Goal: Contribute content: Contribute content

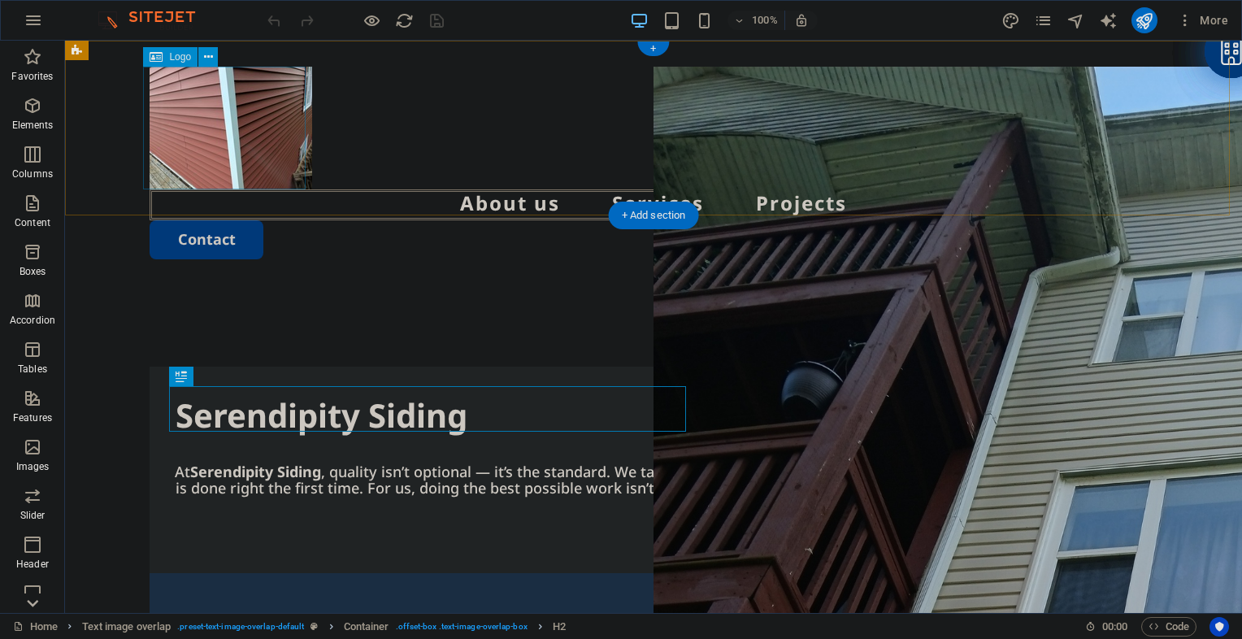
click at [218, 141] on div at bounding box center [654, 128] width 1008 height 123
select select "px"
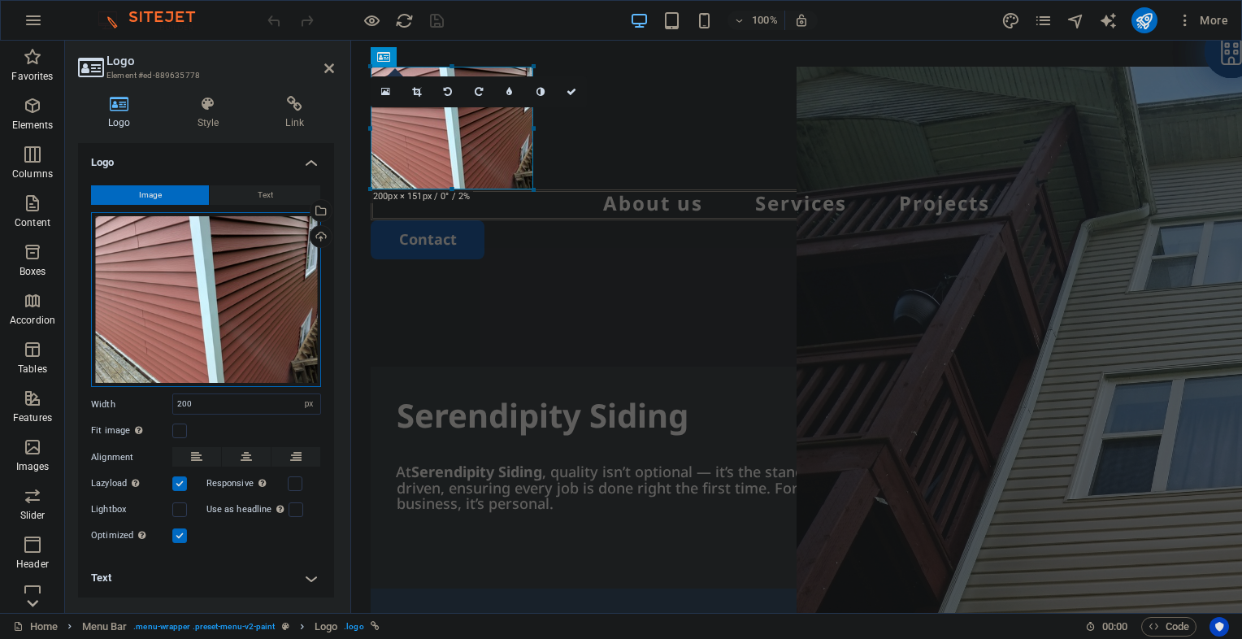
click at [166, 277] on div "Drag files here, click to choose files or select files from Files or our free s…" at bounding box center [206, 299] width 230 height 175
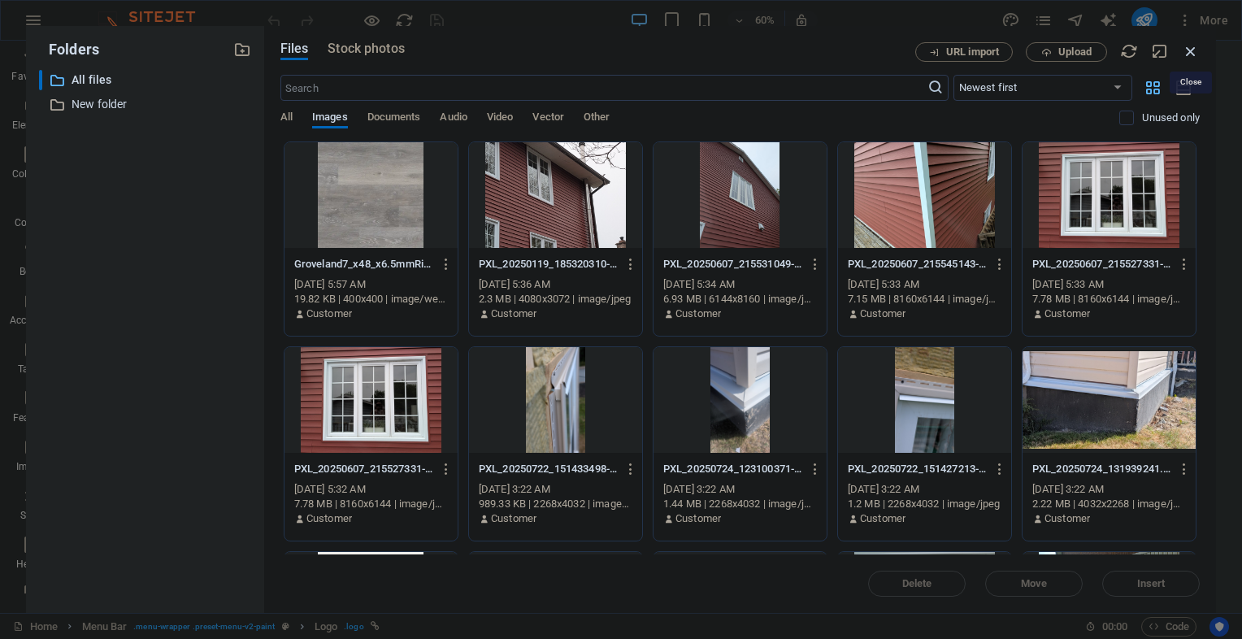
click at [1188, 54] on icon "button" at bounding box center [1191, 51] width 18 height 18
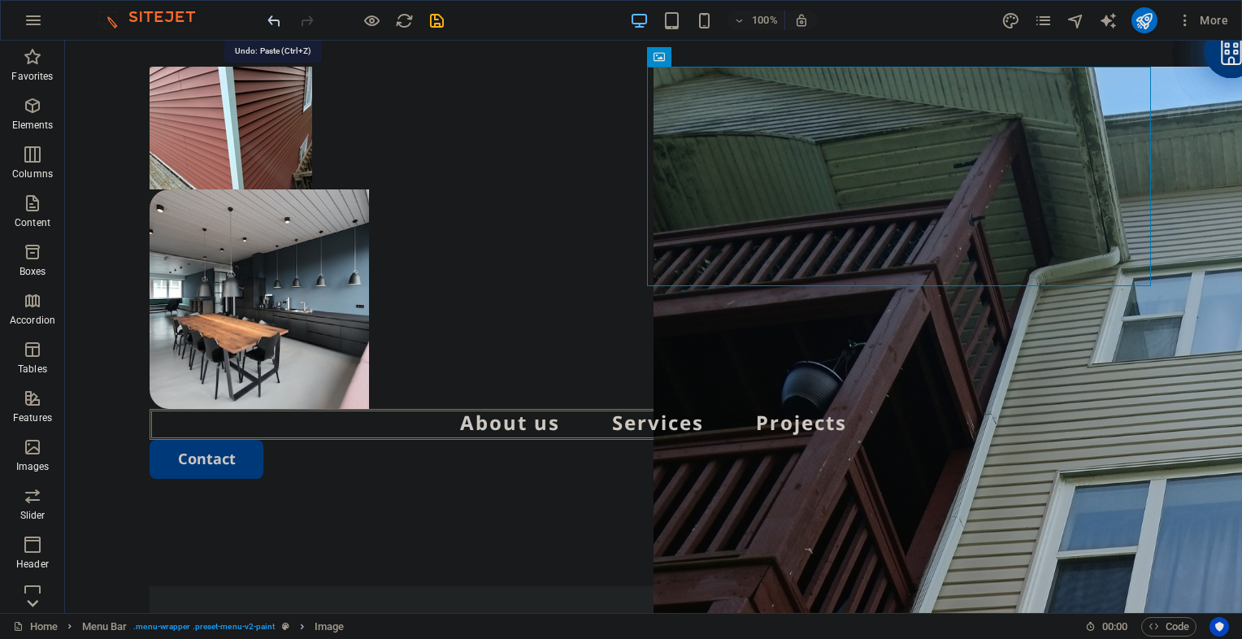
click at [272, 18] on icon "undo" at bounding box center [274, 20] width 19 height 19
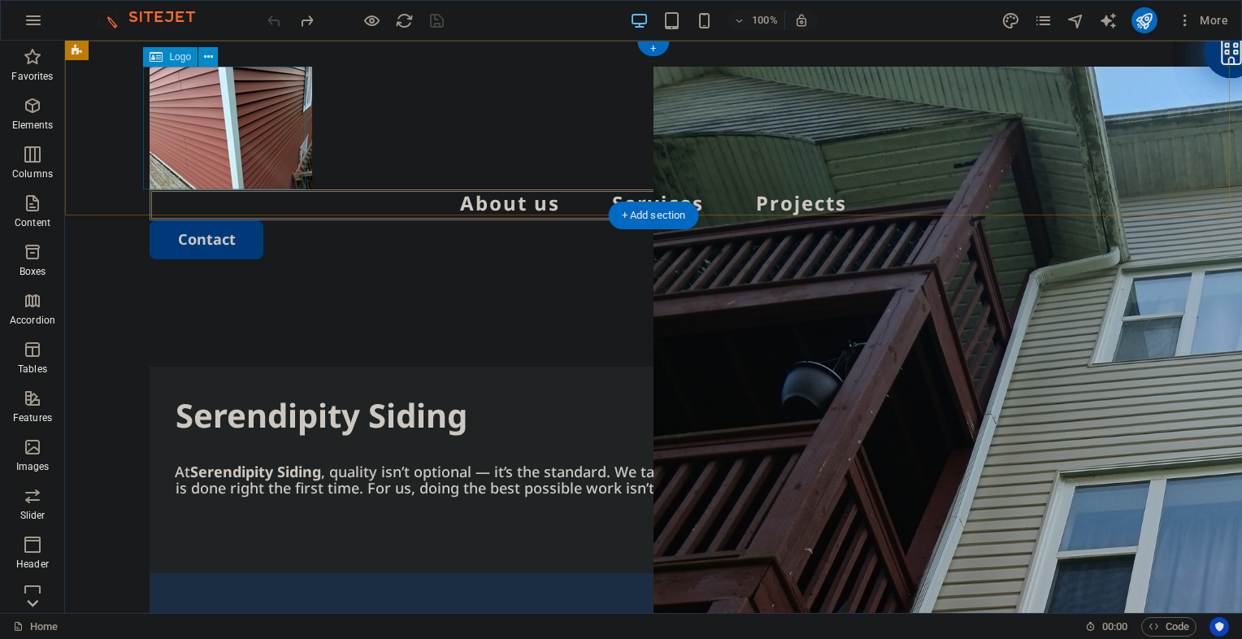
click at [234, 146] on div at bounding box center [654, 128] width 1008 height 123
select select "px"
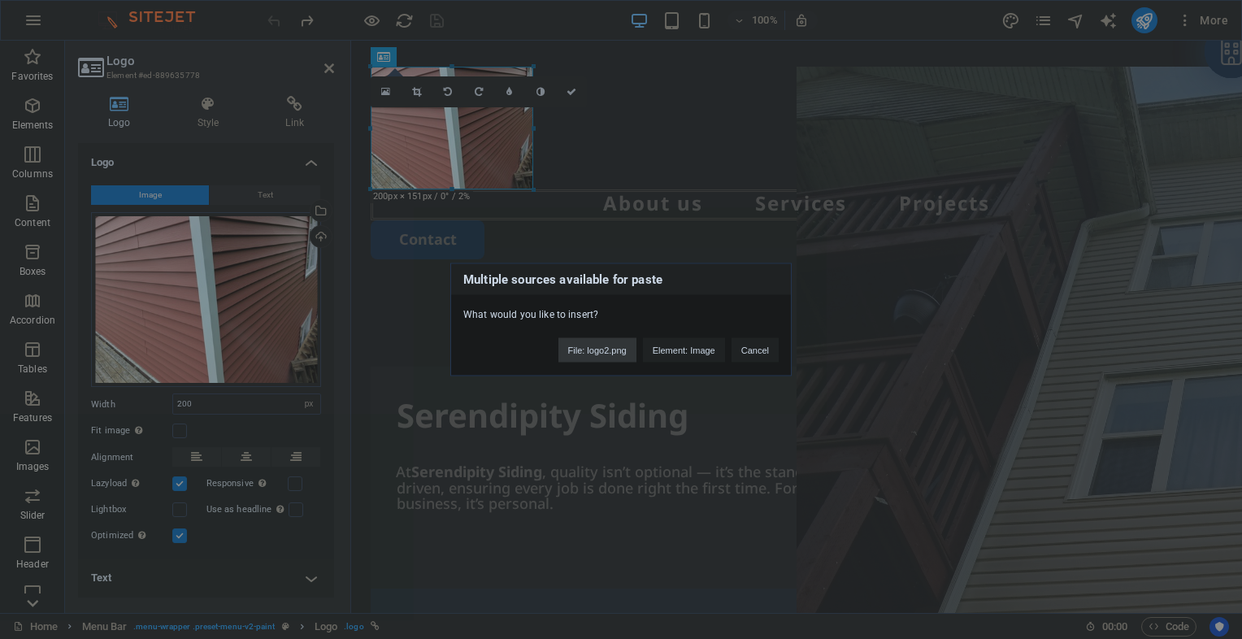
click at [606, 350] on button "File: logo2.png" at bounding box center [597, 350] width 78 height 24
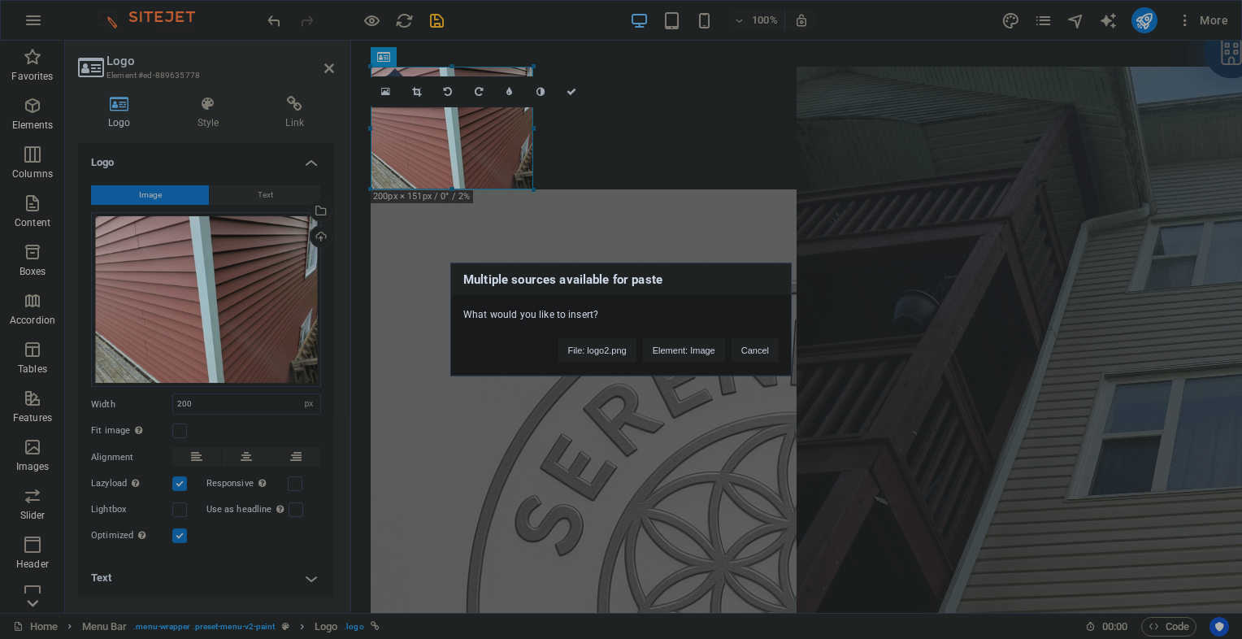
click at [268, 27] on div "Multiple sources available for paste What would you like to insert? File: logo2…" at bounding box center [621, 319] width 1242 height 639
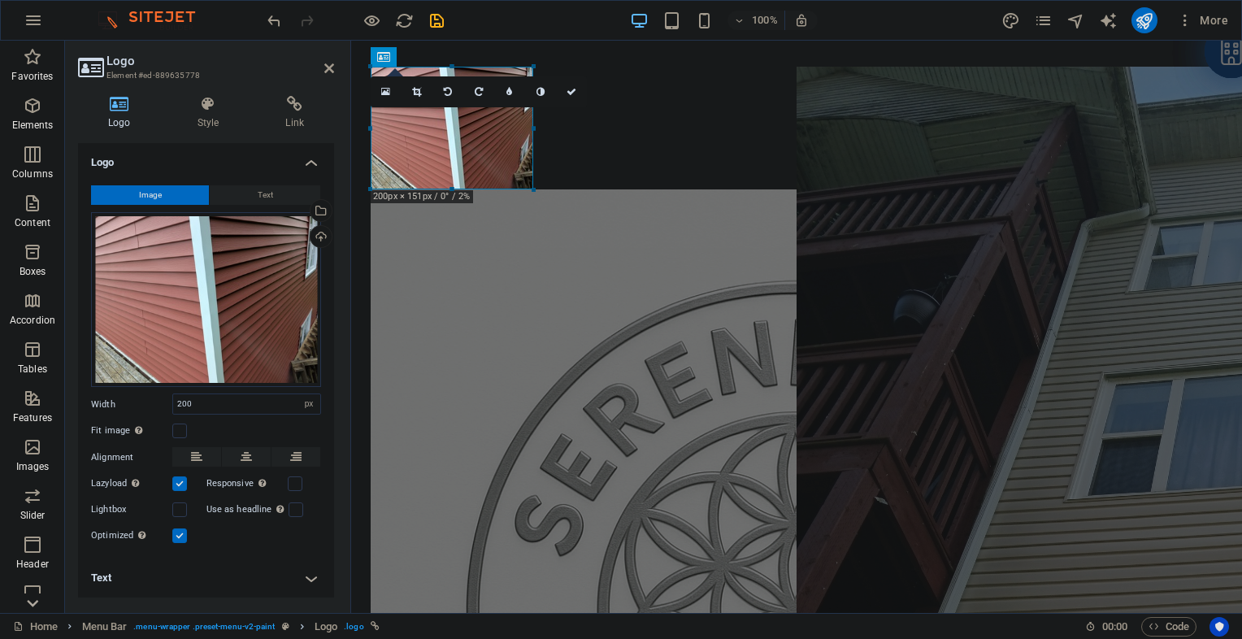
click at [268, 27] on icon "undo" at bounding box center [274, 20] width 19 height 19
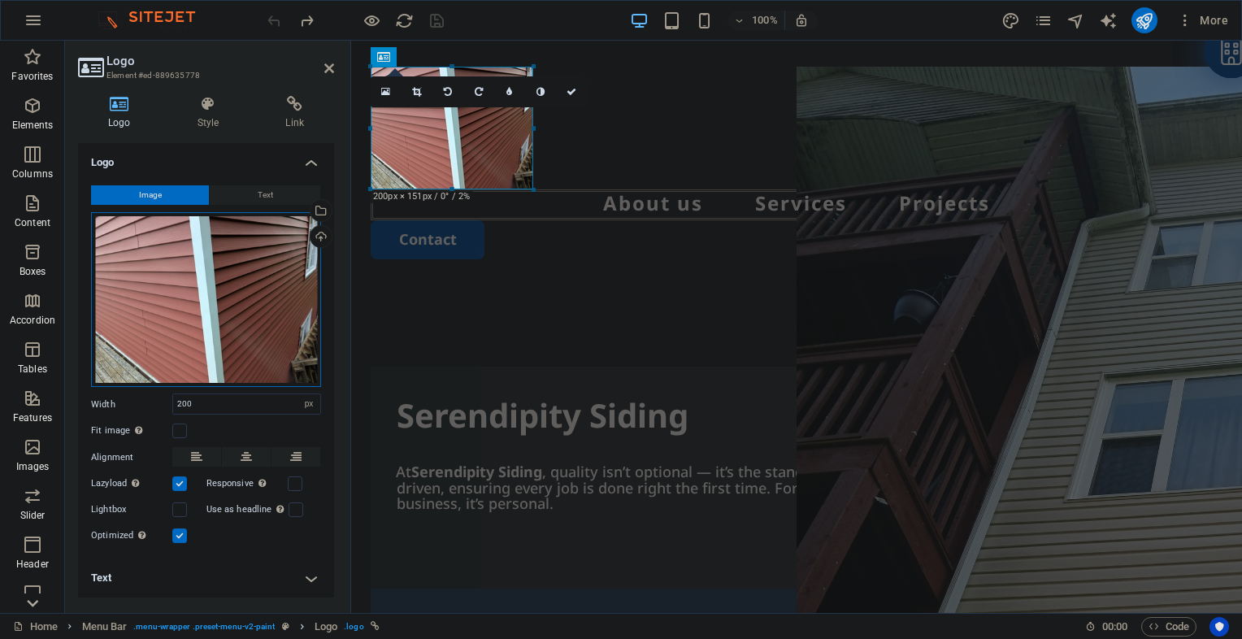
click at [182, 246] on div "Drag files here, click to choose files or select files from Files or our free s…" at bounding box center [206, 299] width 230 height 175
click at [182, 246] on body "[DOMAIN_NAME] Home Favorites Elements Columns Content Boxes Accordion Tables Fe…" at bounding box center [621, 319] width 1242 height 639
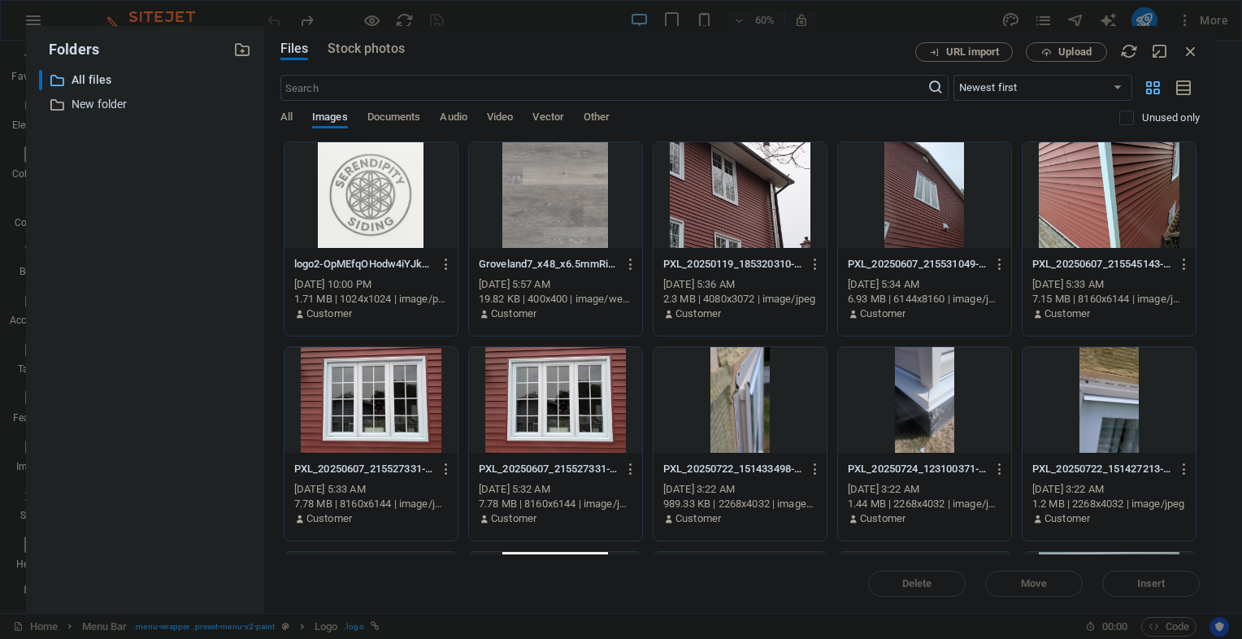
click at [337, 188] on div at bounding box center [371, 195] width 173 height 106
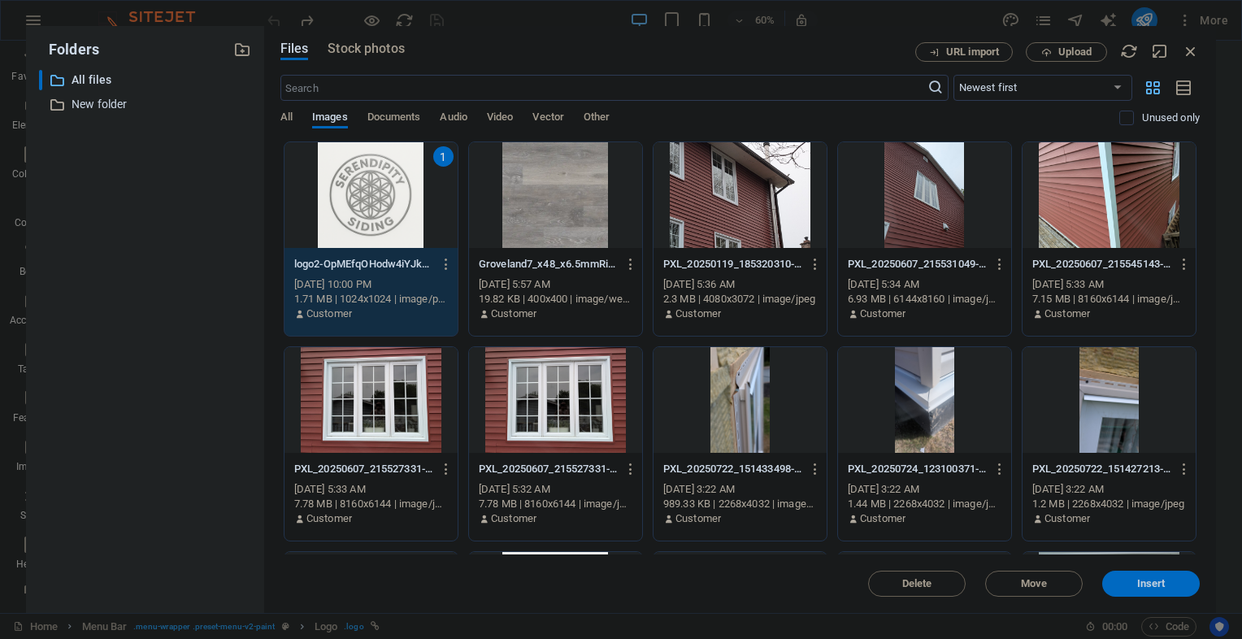
click at [1138, 581] on span "Insert" at bounding box center [1151, 584] width 28 height 10
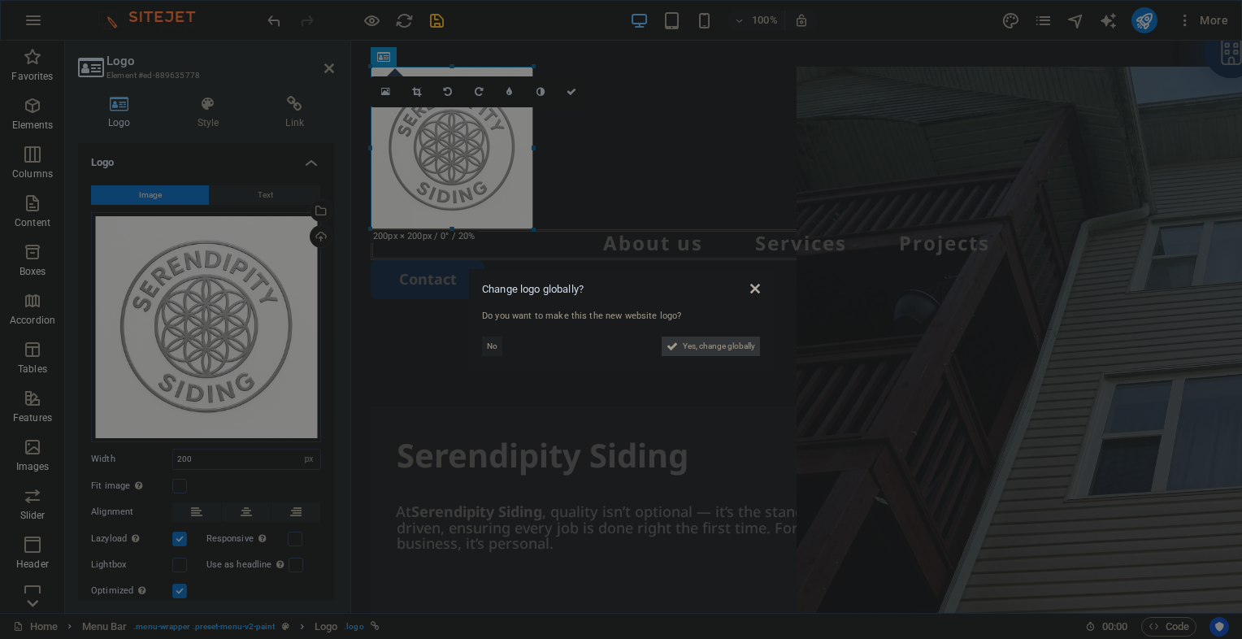
click at [706, 340] on span "Yes, change globally" at bounding box center [719, 347] width 72 height 20
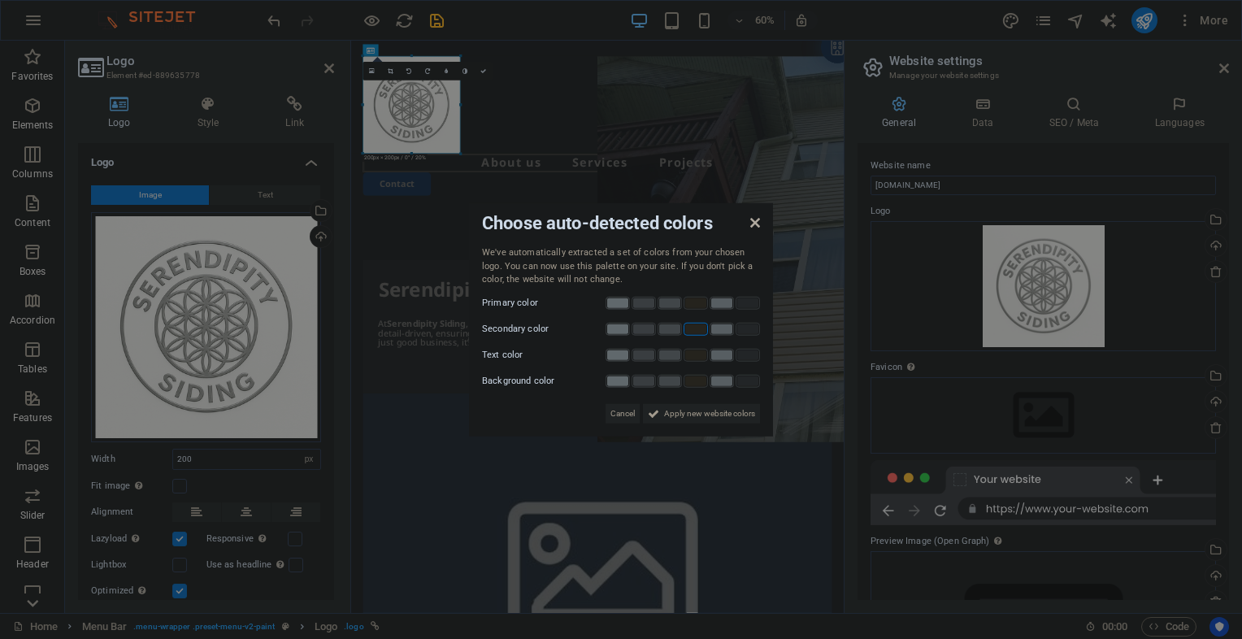
click at [702, 324] on link at bounding box center [696, 328] width 24 height 13
click at [693, 354] on link at bounding box center [696, 354] width 24 height 13
click at [689, 408] on span "Apply new website colors" at bounding box center [709, 413] width 91 height 20
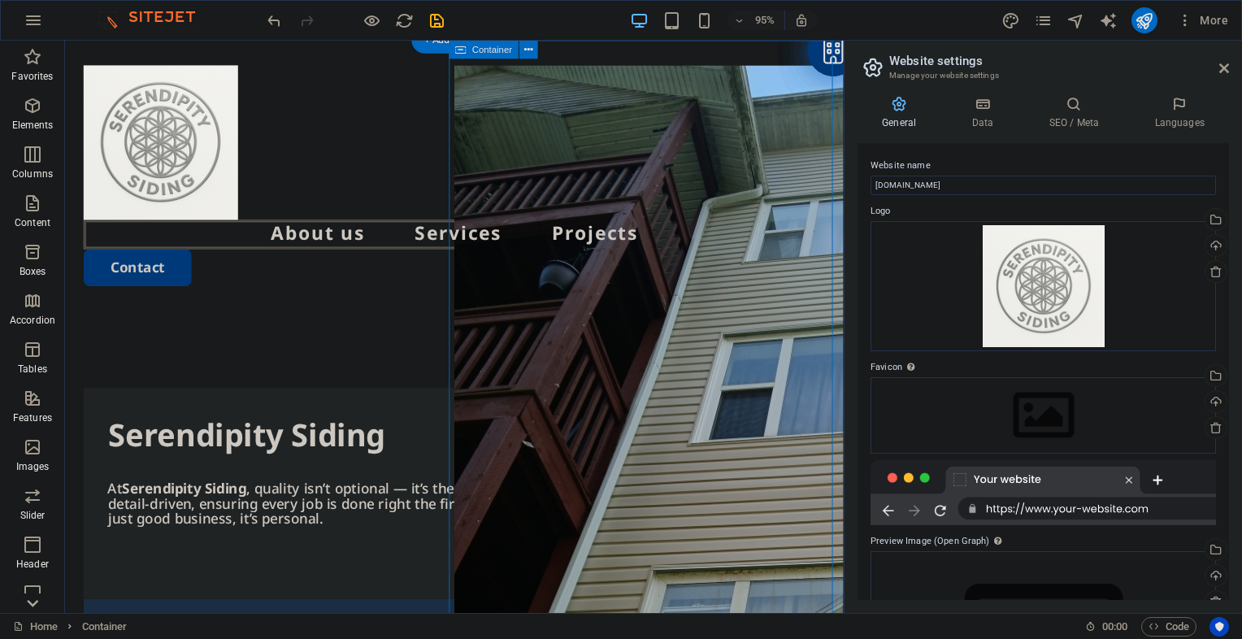
drag, startPoint x: 754, startPoint y: 449, endPoint x: 721, endPoint y: 426, distance: 40.4
click at [721, 426] on div at bounding box center [680, 375] width 410 height 669
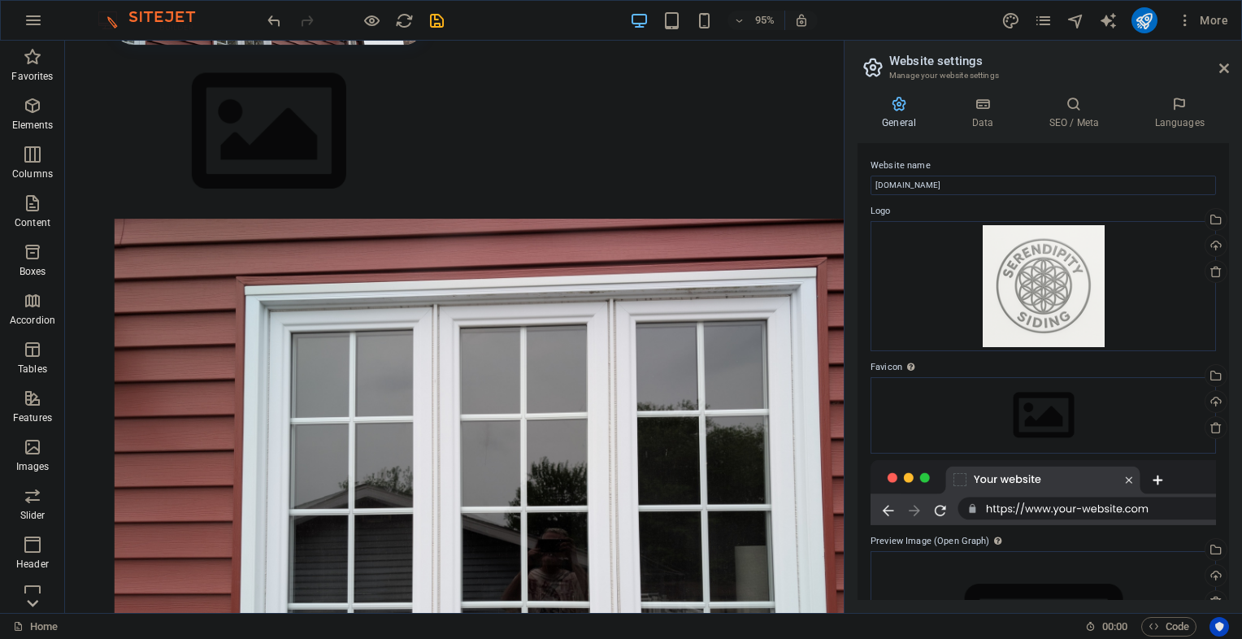
scroll to position [1669, 0]
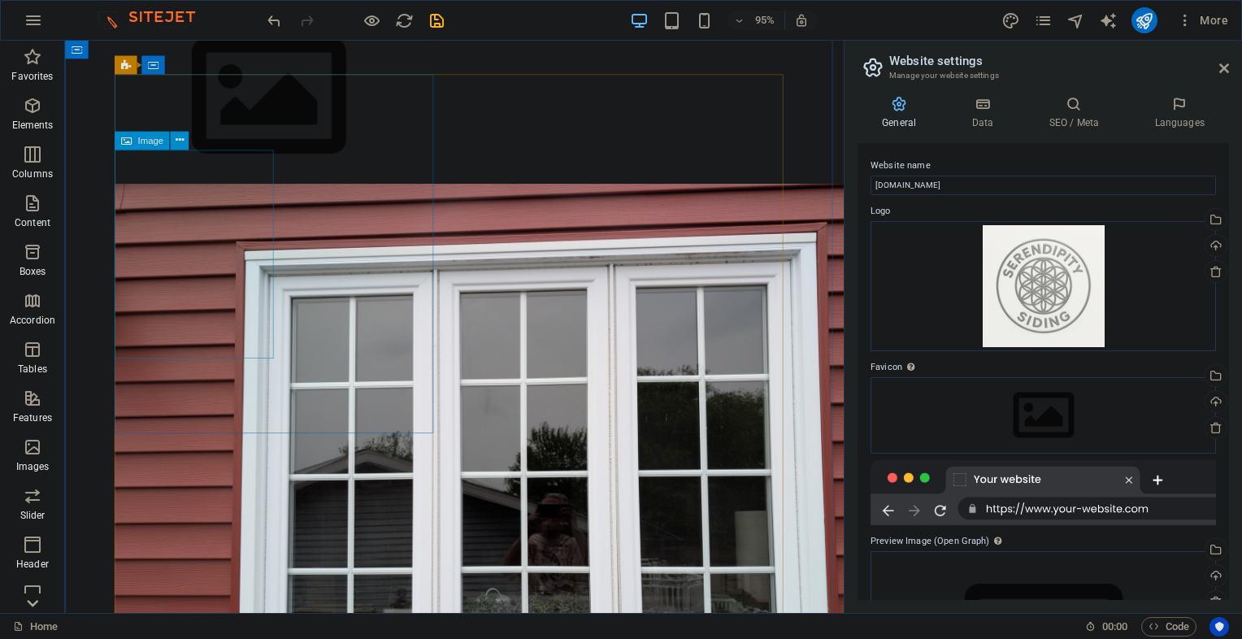
select select "px"
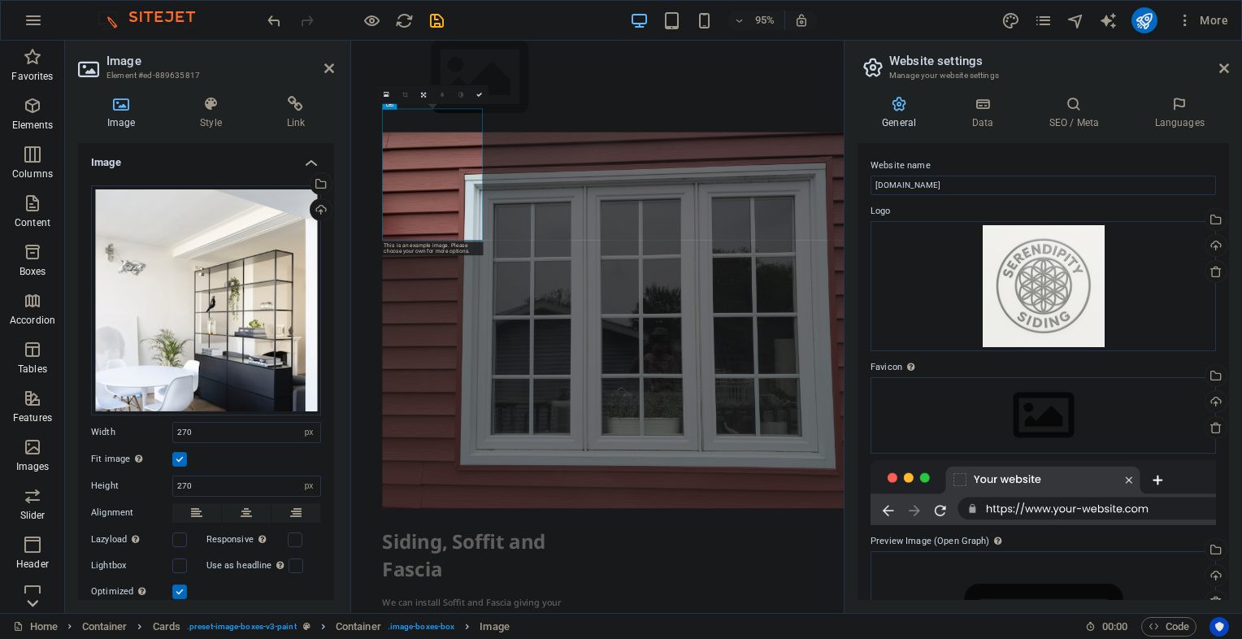
scroll to position [1671, 0]
click at [198, 270] on div "Drag files here, click to choose files or select files from Files or our free s…" at bounding box center [206, 300] width 230 height 230
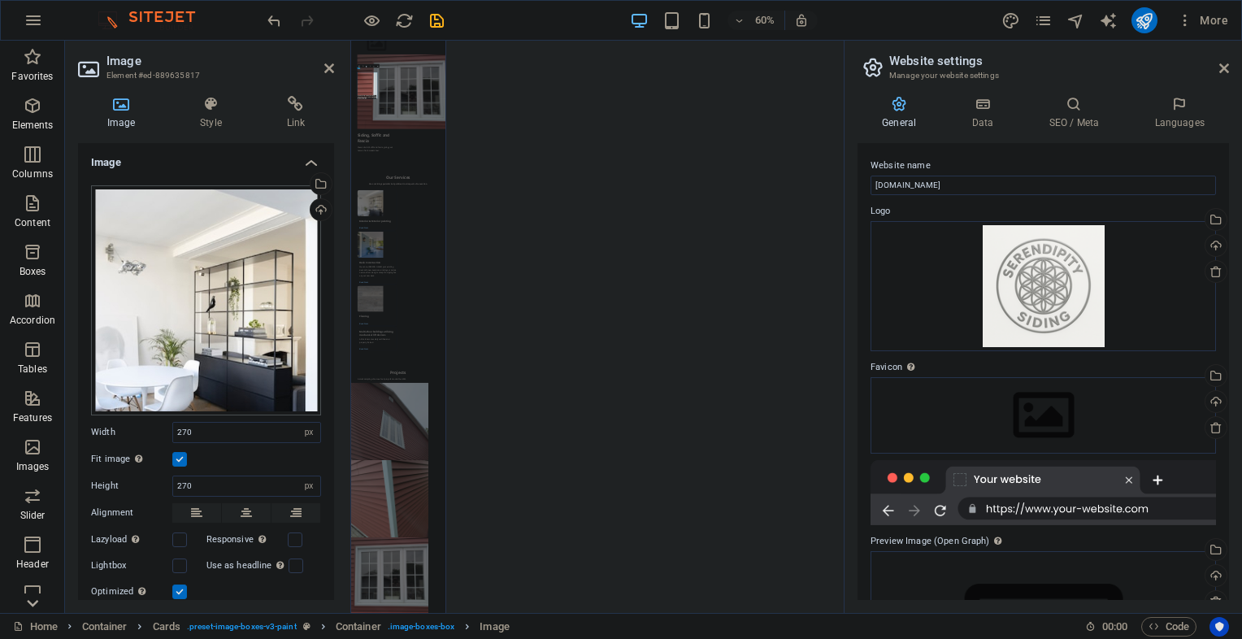
click at [198, 270] on body "[DOMAIN_NAME] Home Favorites Elements Columns Content Boxes Accordion Tables Fe…" at bounding box center [621, 319] width 1242 height 639
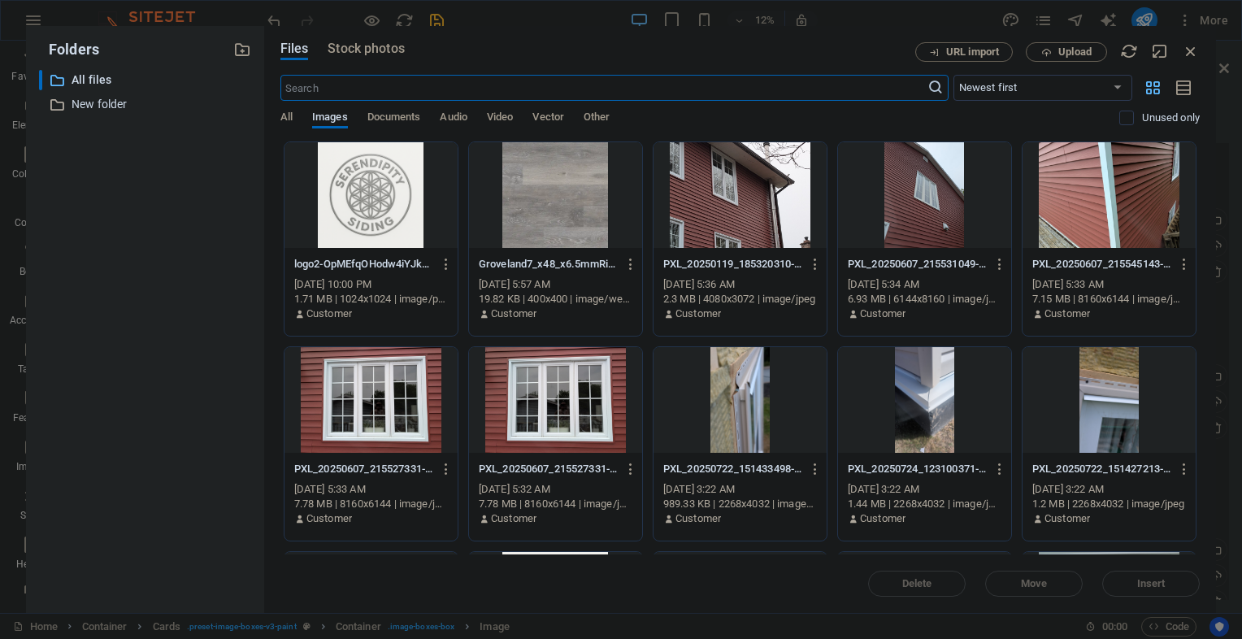
scroll to position [1517, 0]
click at [1170, 585] on div "Delete Move Insert" at bounding box center [739, 575] width 919 height 42
click at [1049, 50] on icon "button" at bounding box center [1046, 52] width 11 height 11
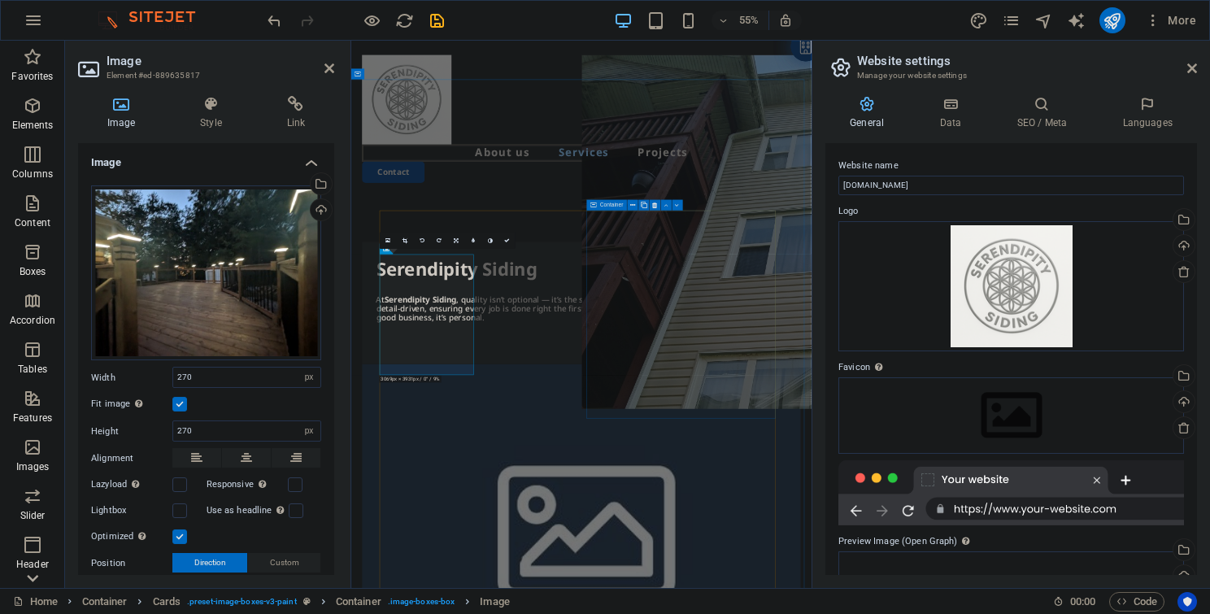
scroll to position [1414, 0]
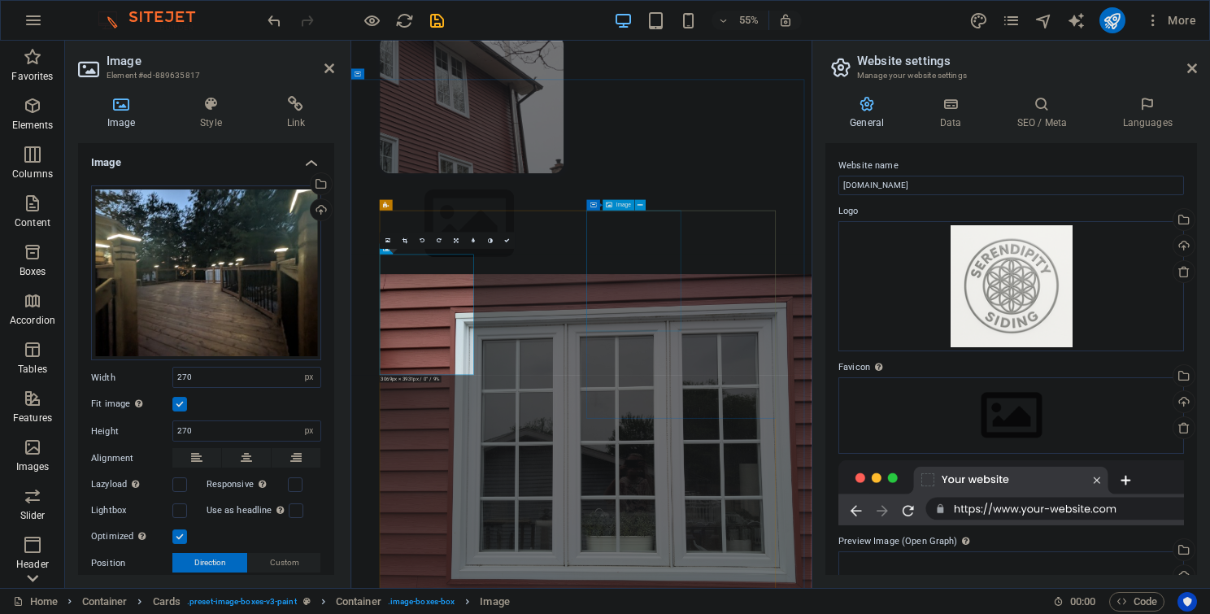
select select "px"
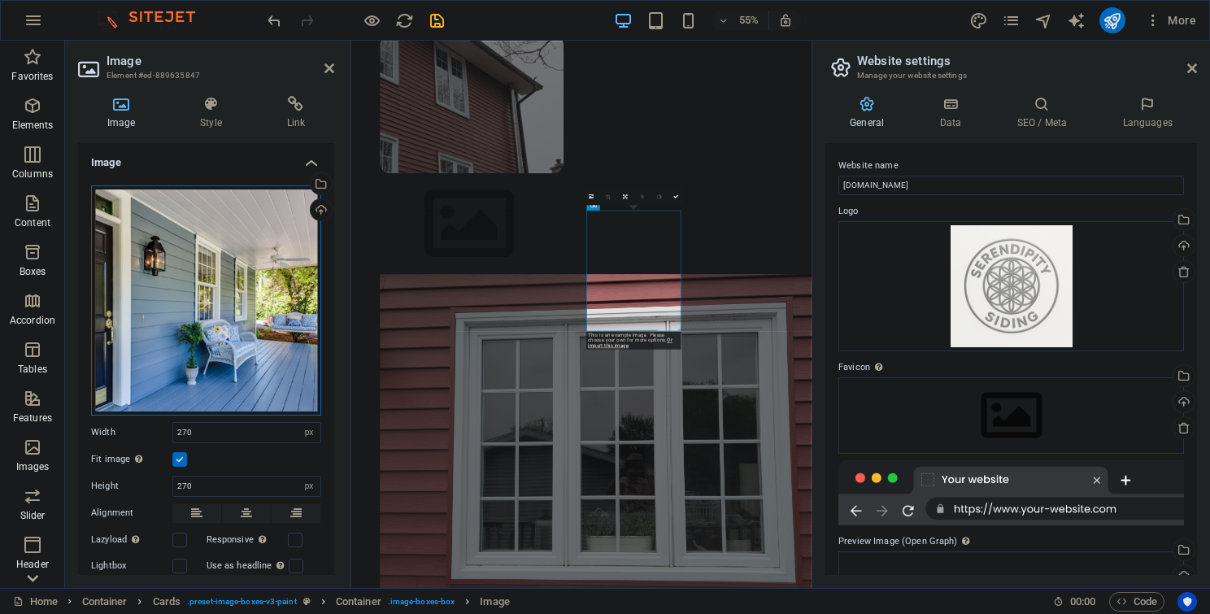
click at [201, 269] on div "Drag files here, click to choose files or select files from Files or our free s…" at bounding box center [206, 300] width 230 height 230
click at [201, 269] on body "[DOMAIN_NAME] Home Favorites Elements Columns Content Boxes Accordion Tables Fe…" at bounding box center [605, 307] width 1210 height 614
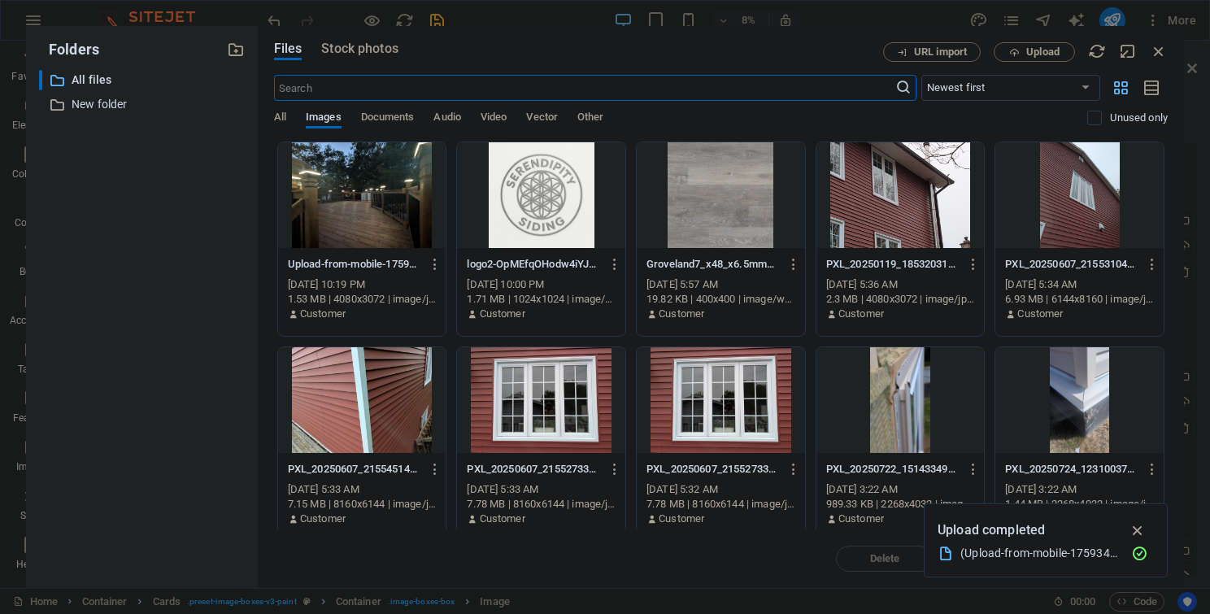
scroll to position [0, 0]
click at [1036, 47] on span "Upload" at bounding box center [1042, 52] width 33 height 10
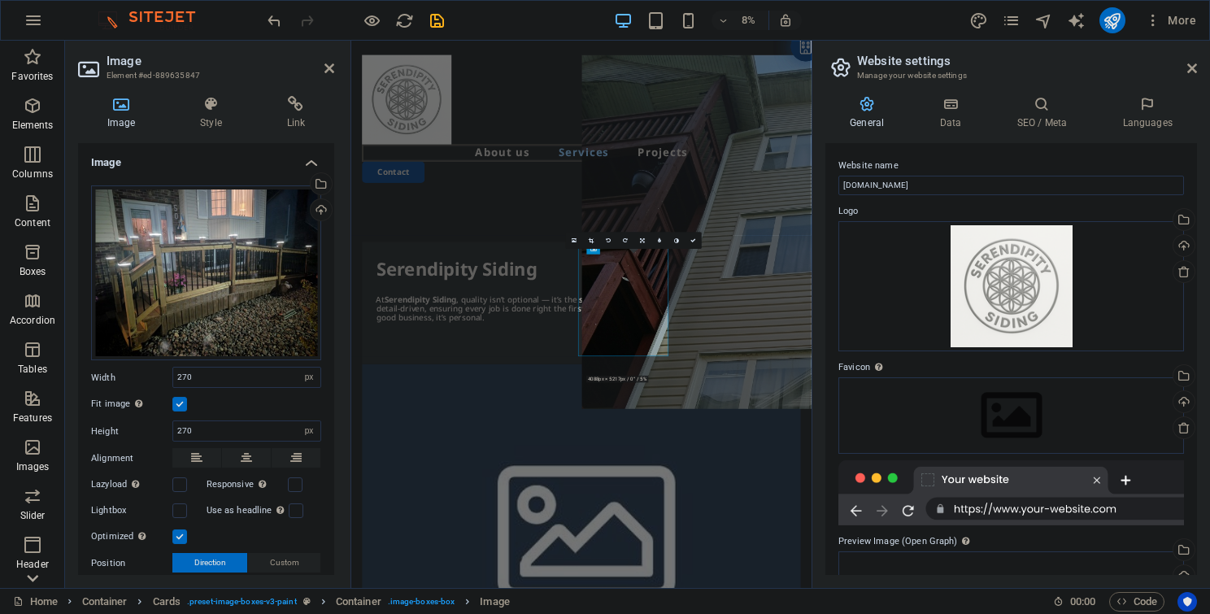
scroll to position [1336, 0]
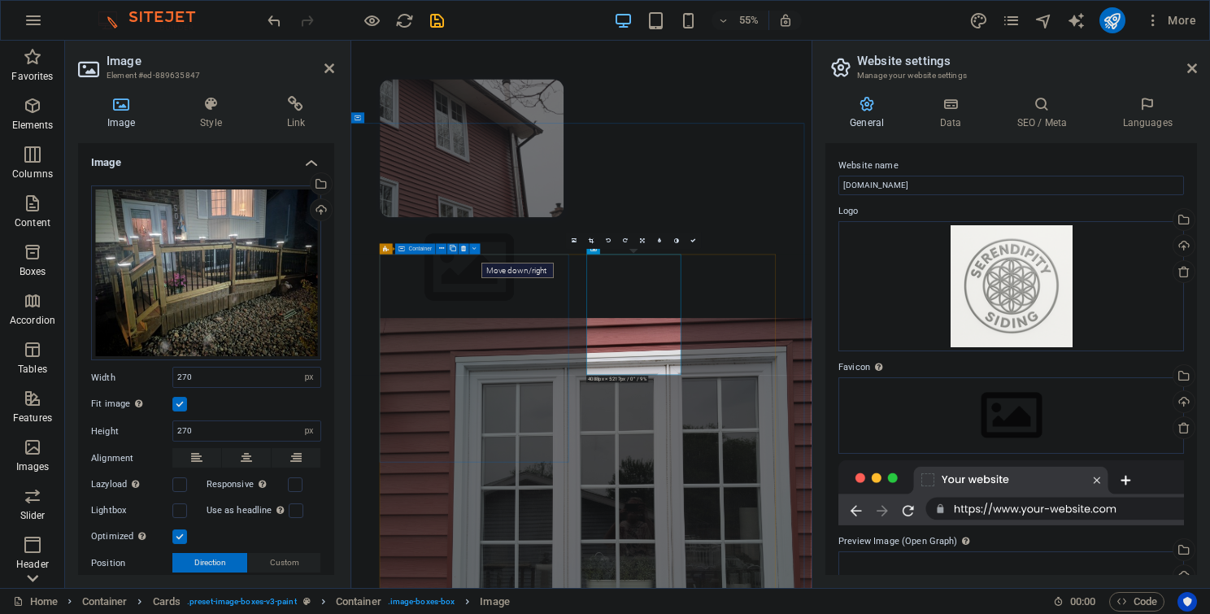
click at [473, 247] on icon at bounding box center [475, 249] width 4 height 10
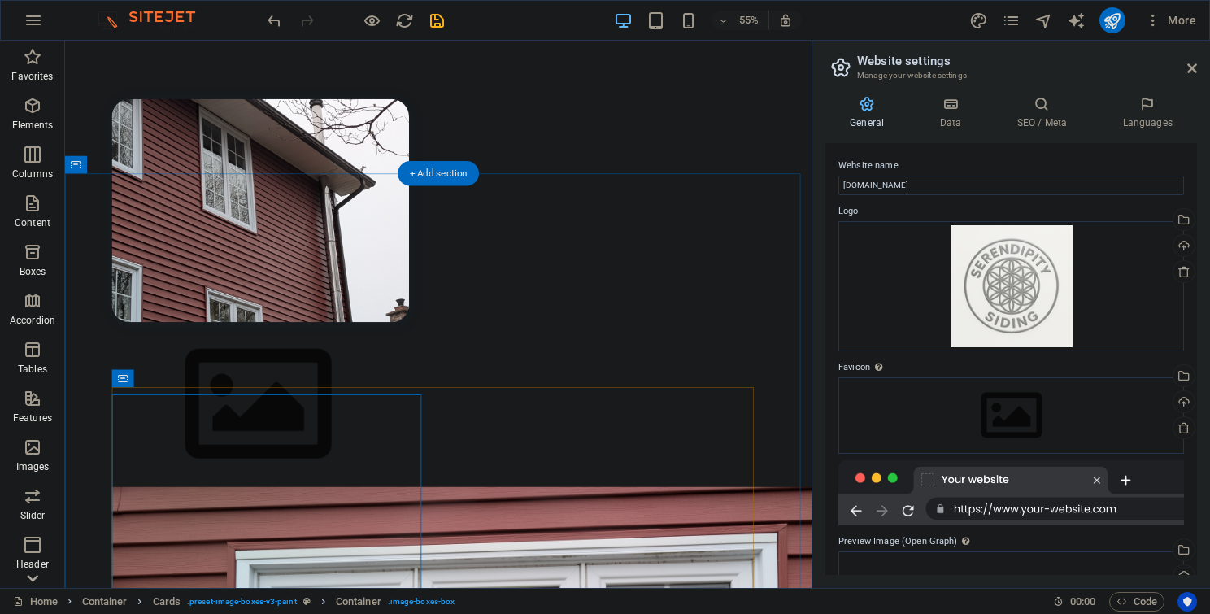
scroll to position [1330, 0]
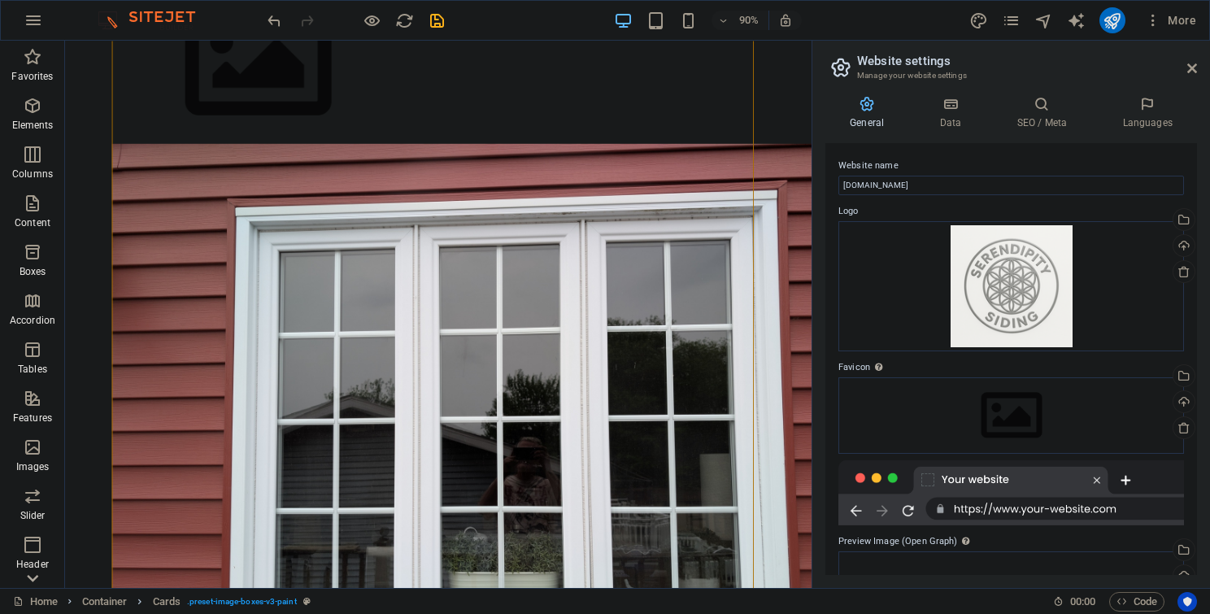
scroll to position [1692, 0]
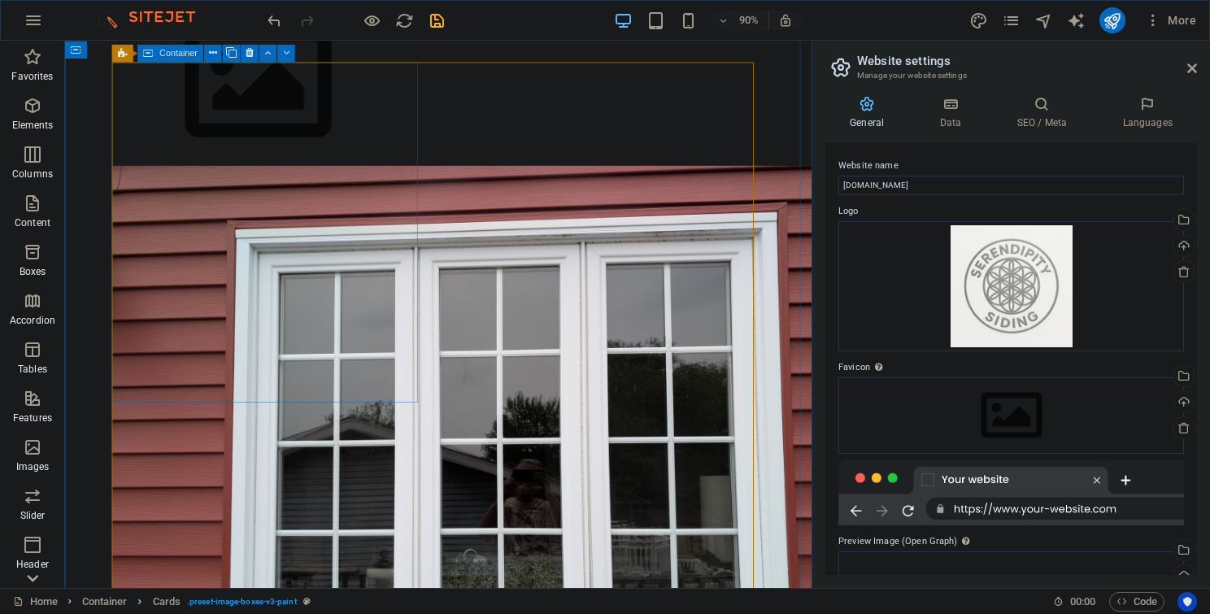
click at [251, 52] on icon at bounding box center [250, 52] width 8 height 15
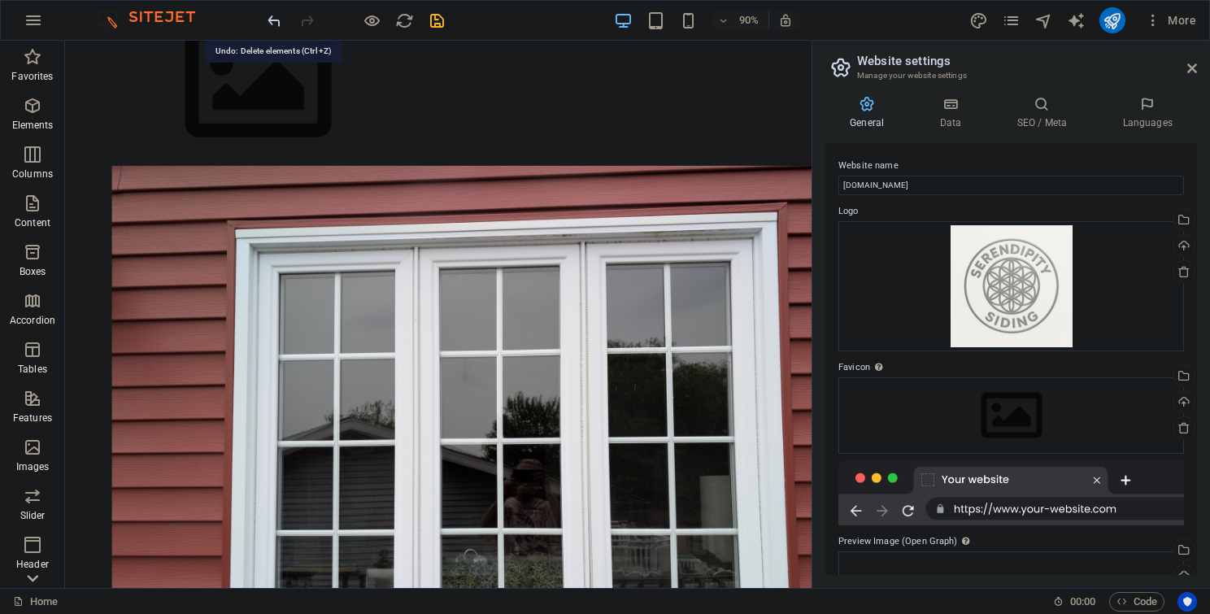
click at [276, 16] on icon "undo" at bounding box center [274, 20] width 19 height 19
click at [150, 55] on icon at bounding box center [148, 53] width 11 height 18
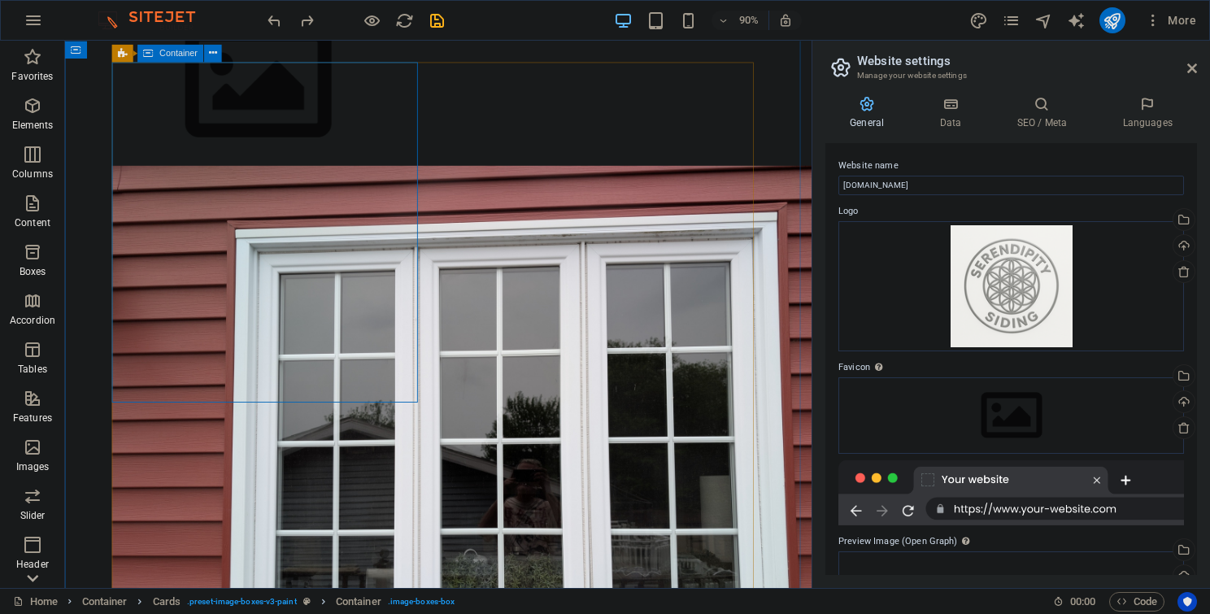
click at [182, 52] on span "Container" at bounding box center [178, 52] width 38 height 9
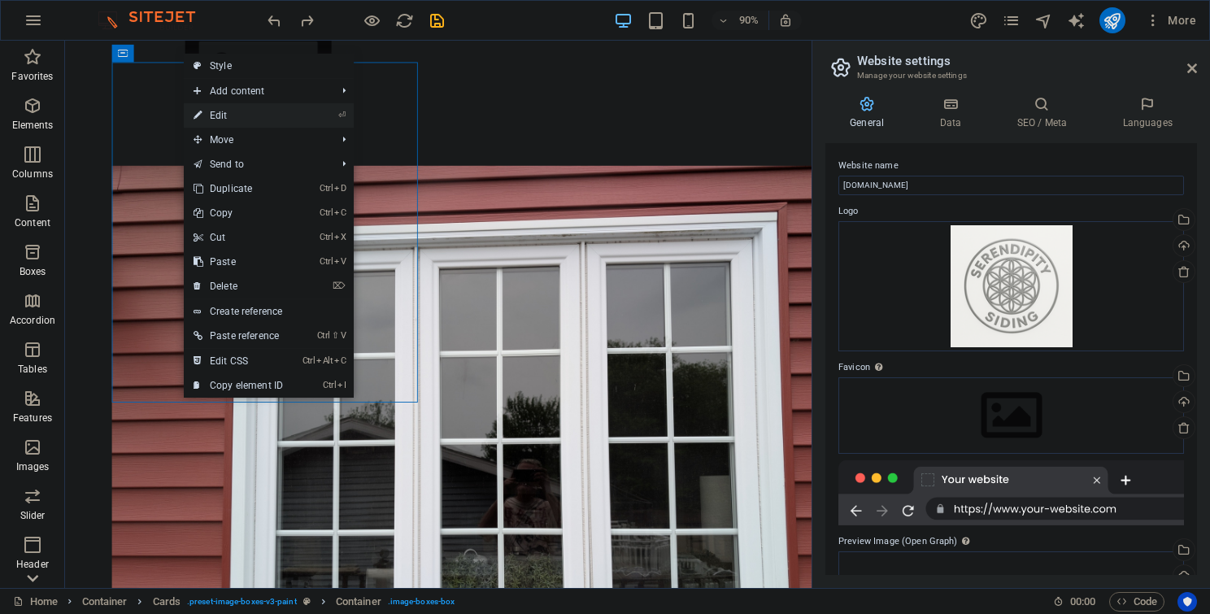
click at [230, 117] on link "⏎ Edit" at bounding box center [238, 115] width 109 height 24
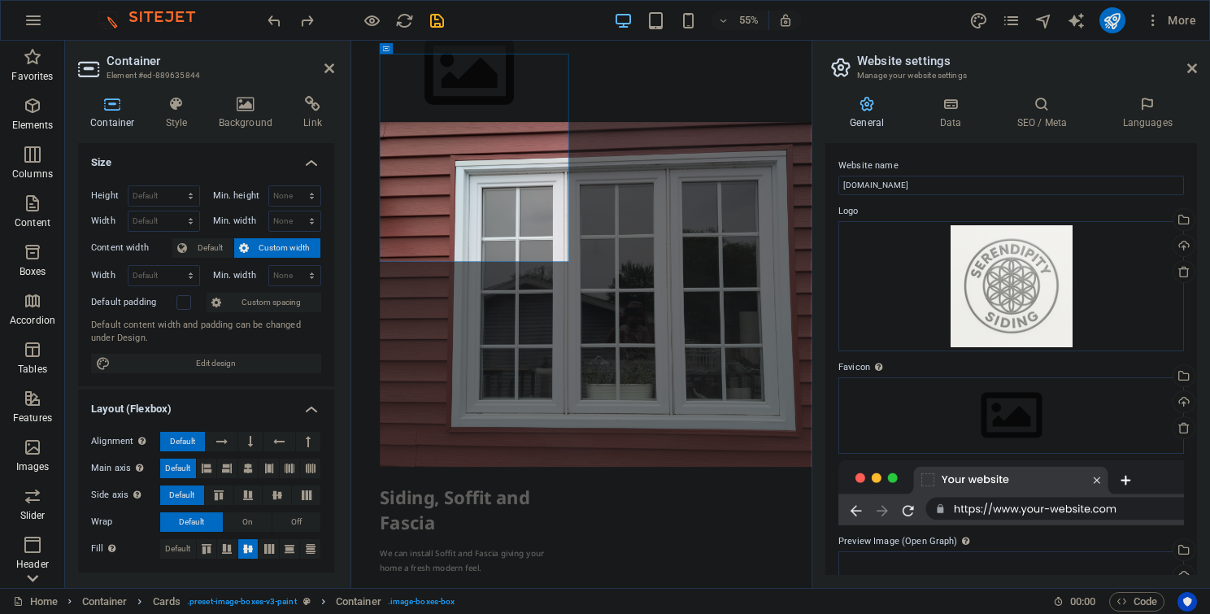
scroll to position [1700, 0]
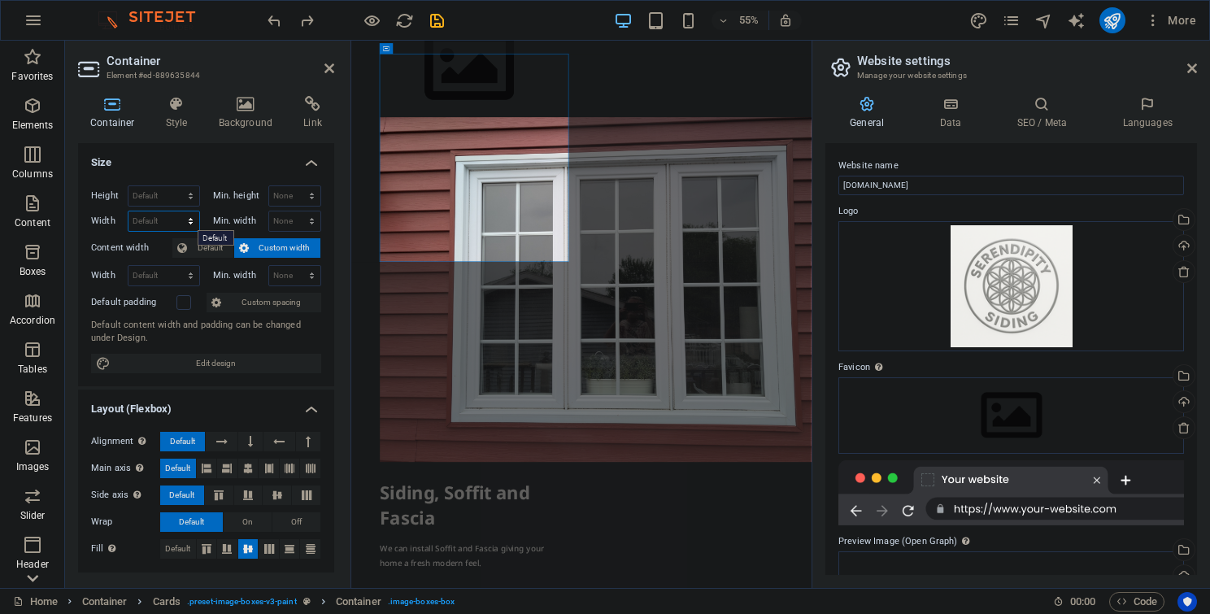
click at [191, 219] on select "Default px rem % em vh vw" at bounding box center [163, 221] width 71 height 20
click at [247, 465] on icon at bounding box center [248, 468] width 10 height 20
click at [286, 544] on icon at bounding box center [290, 549] width 20 height 10
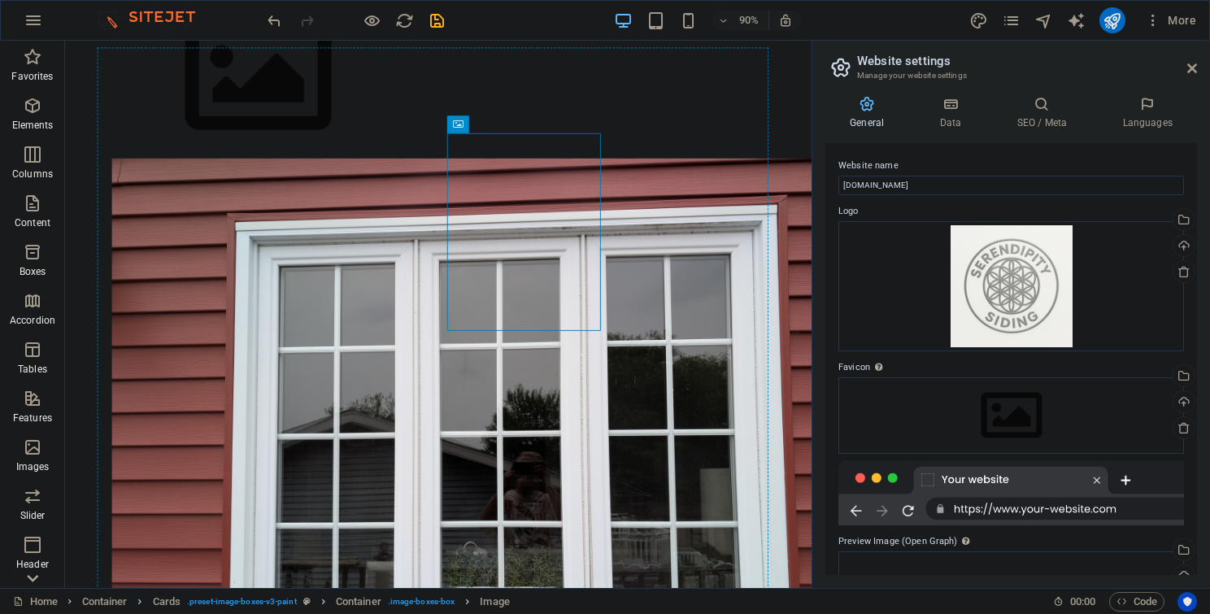
scroll to position [1692, 0]
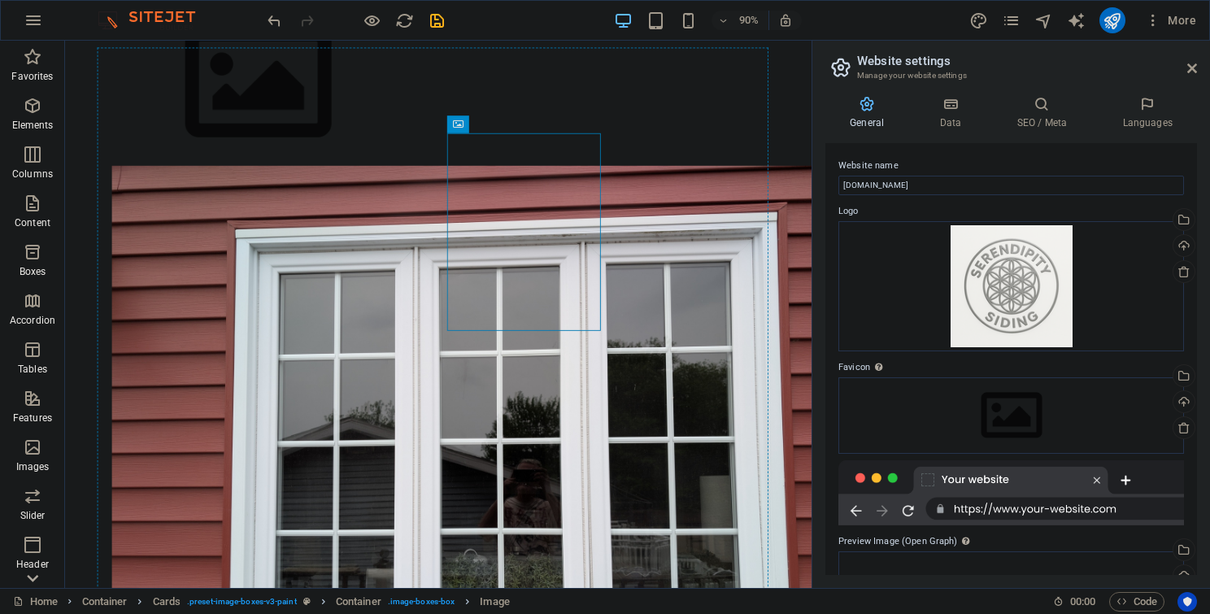
drag, startPoint x: 612, startPoint y: 201, endPoint x: 604, endPoint y: 403, distance: 202.6
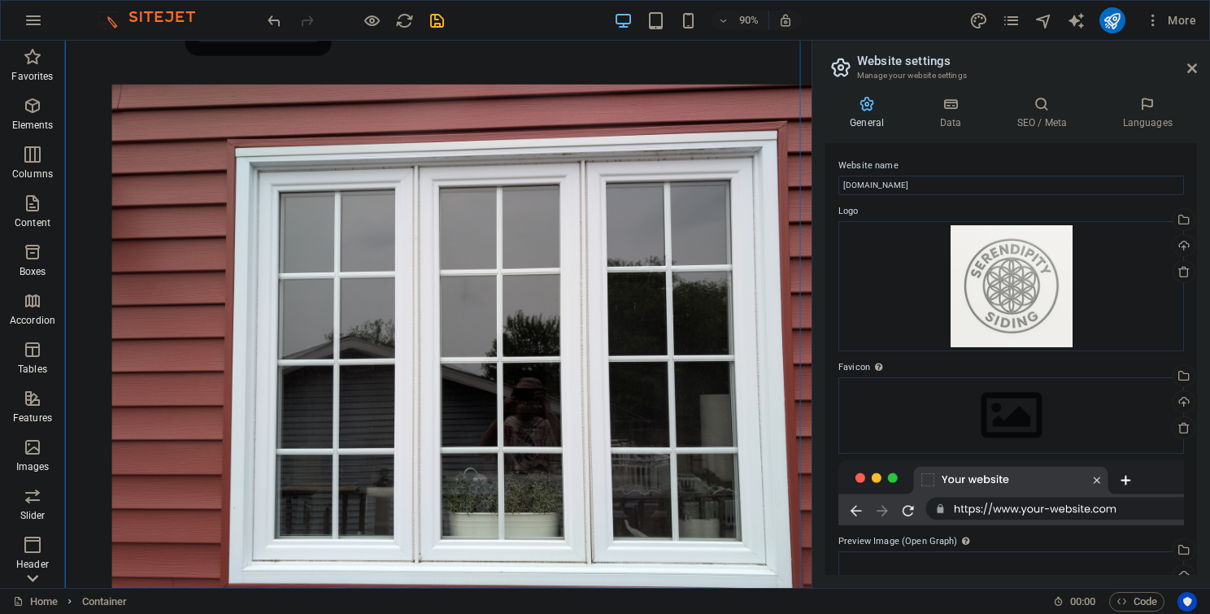
scroll to position [1781, 0]
drag, startPoint x: 521, startPoint y: 93, endPoint x: 428, endPoint y: 538, distance: 455.0
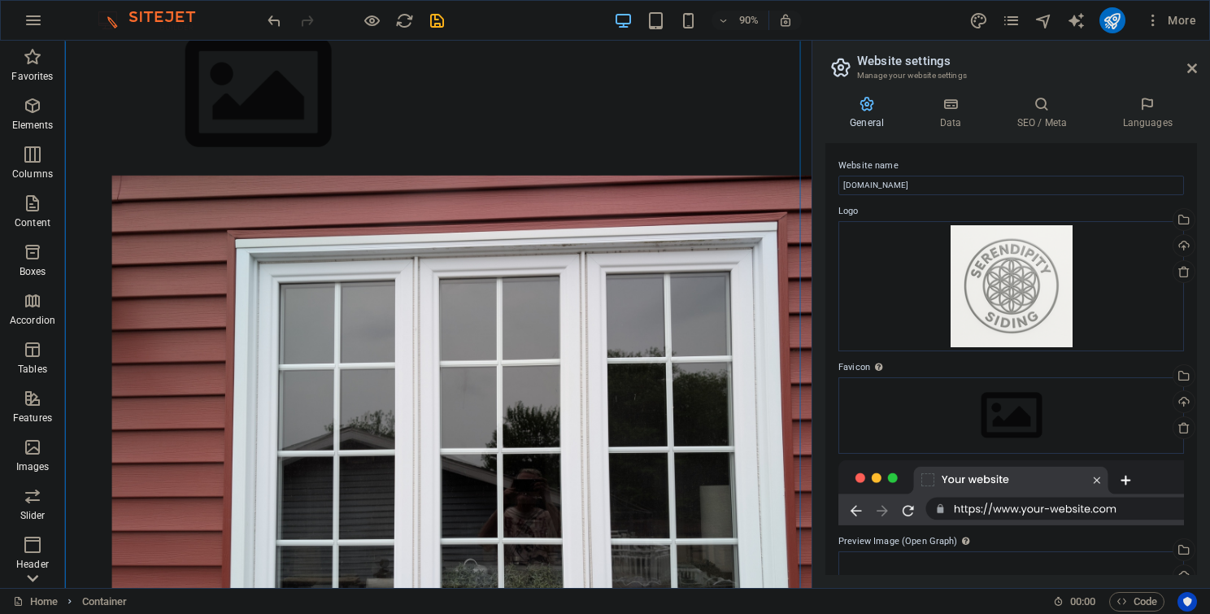
scroll to position [1648, 0]
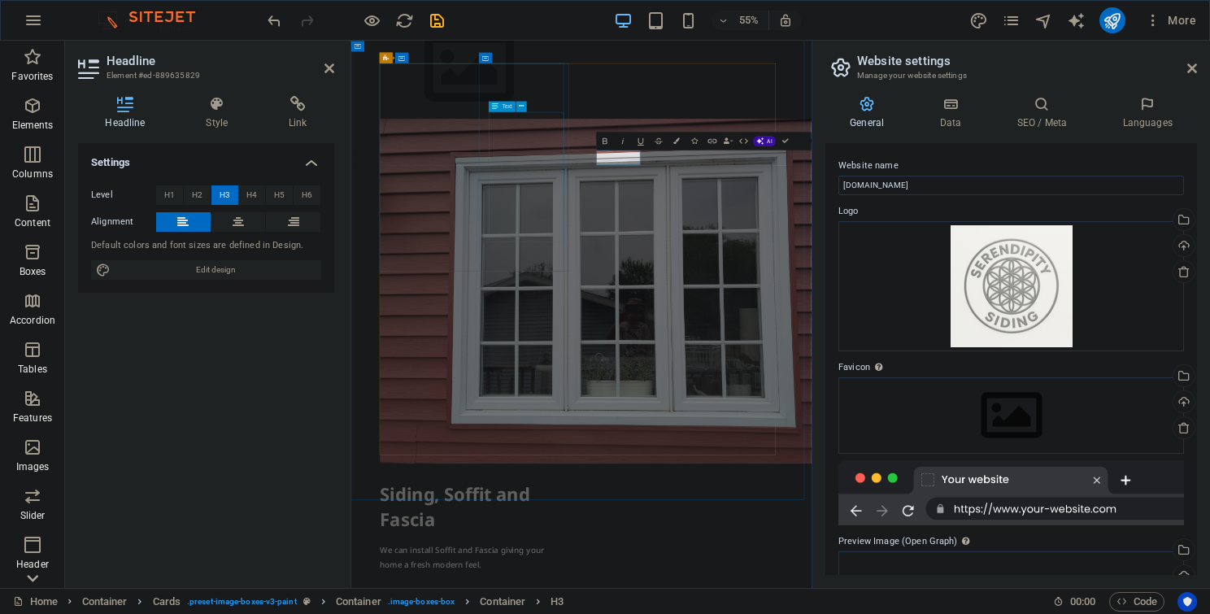
scroll to position [1683, 0]
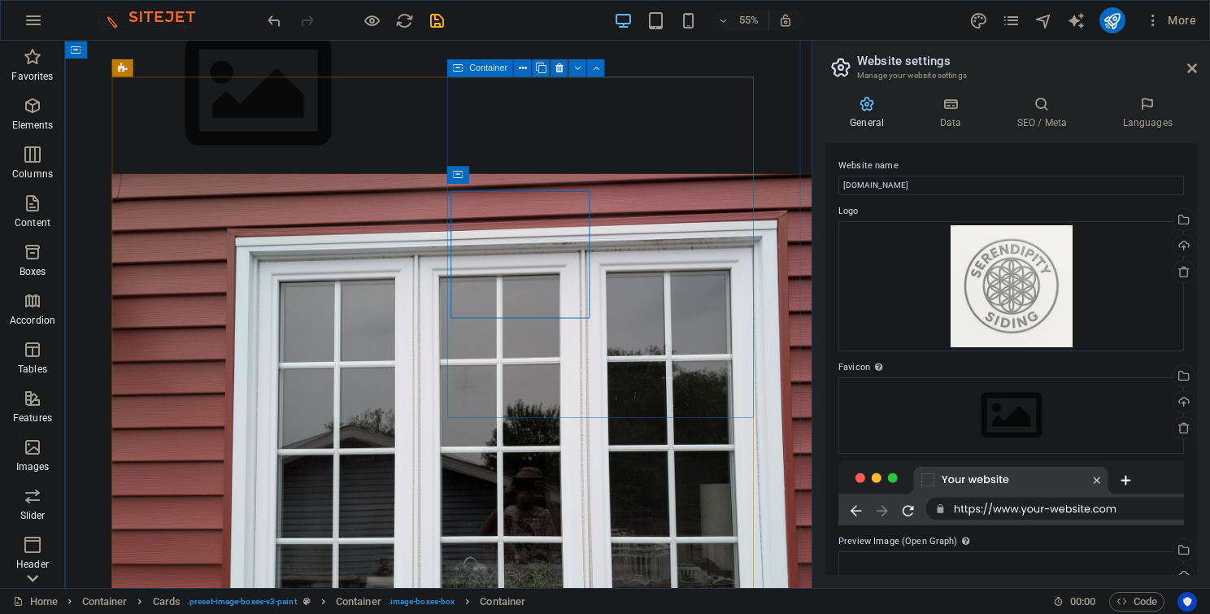
scroll to position [1675, 0]
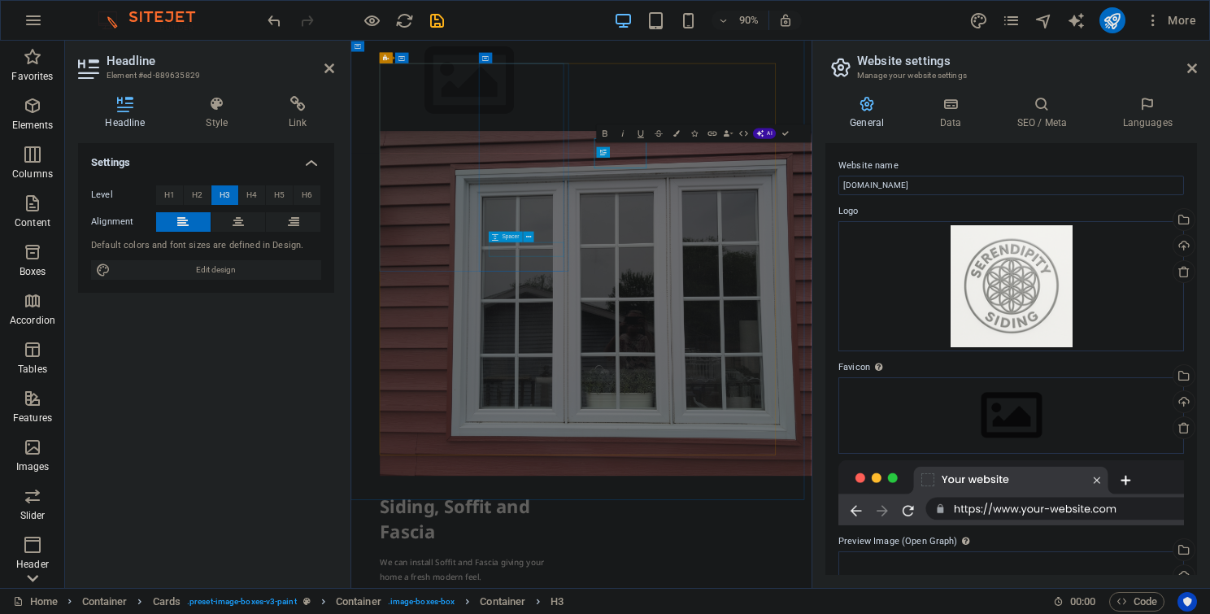
scroll to position [1683, 0]
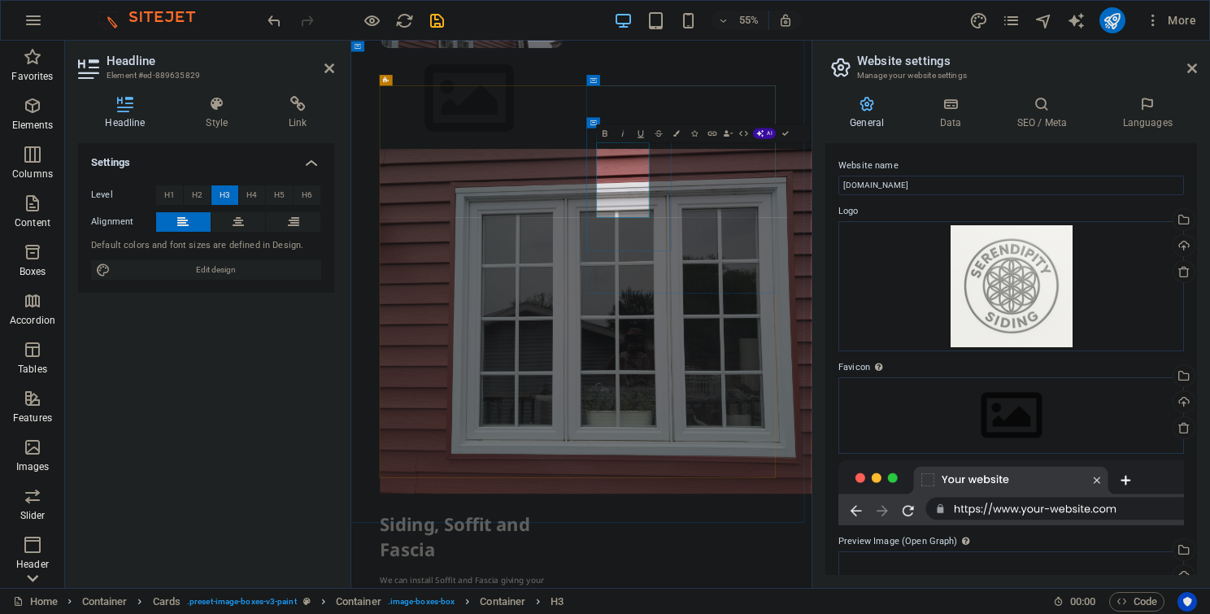
scroll to position [1628, 0]
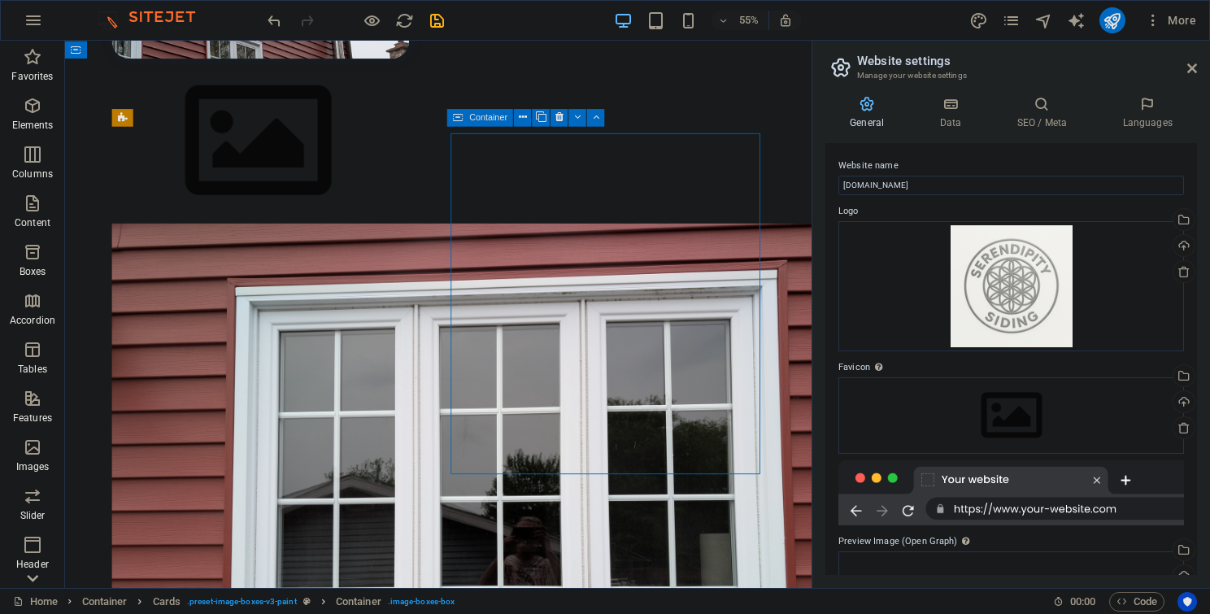
scroll to position [1620, 0]
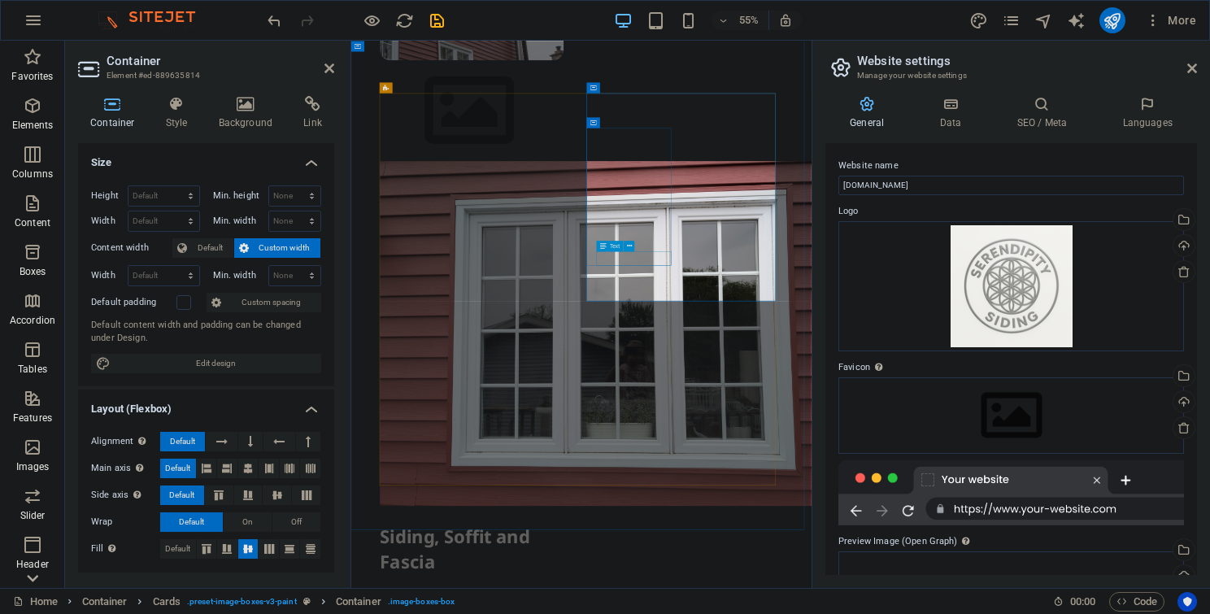
scroll to position [1628, 0]
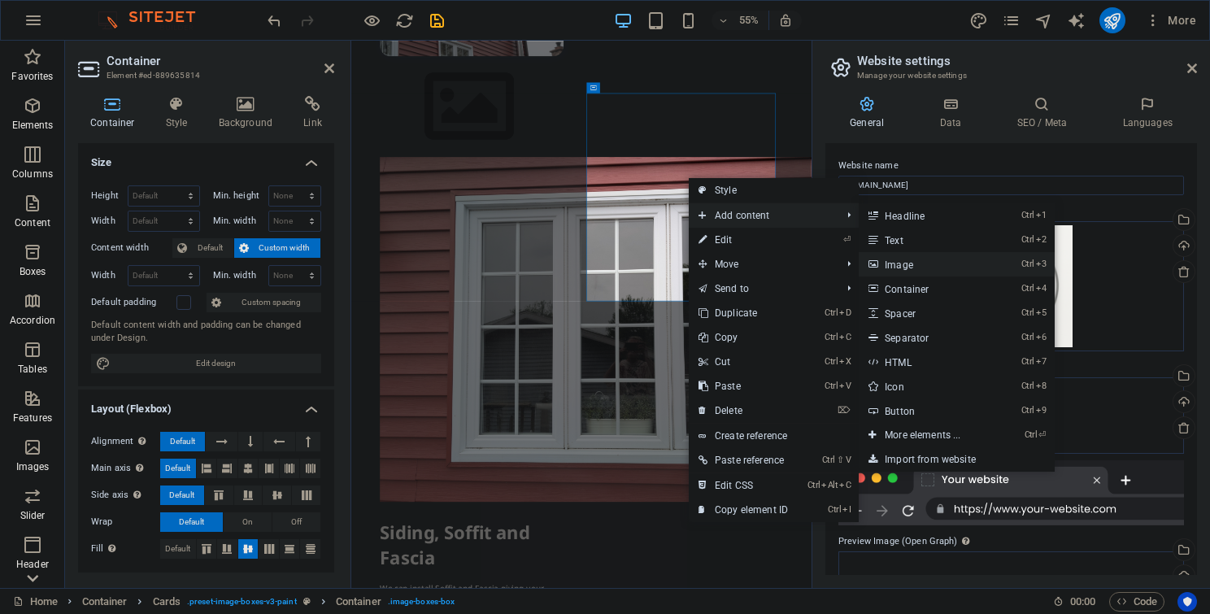
click at [920, 264] on link "Ctrl 3 Image" at bounding box center [925, 264] width 134 height 24
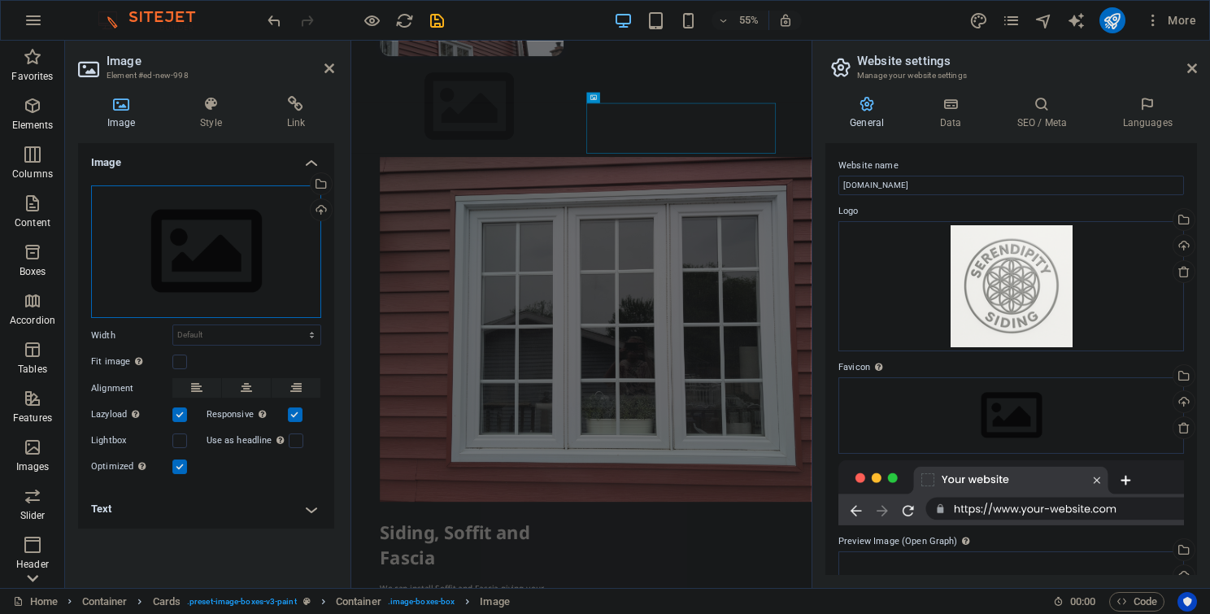
click at [216, 244] on div "Drag files here, click to choose files or select files from Files or our free s…" at bounding box center [206, 251] width 230 height 133
click at [216, 244] on body "[DOMAIN_NAME] Home Favorites Elements Columns Content Boxes Accordion Tables Fe…" at bounding box center [605, 307] width 1210 height 614
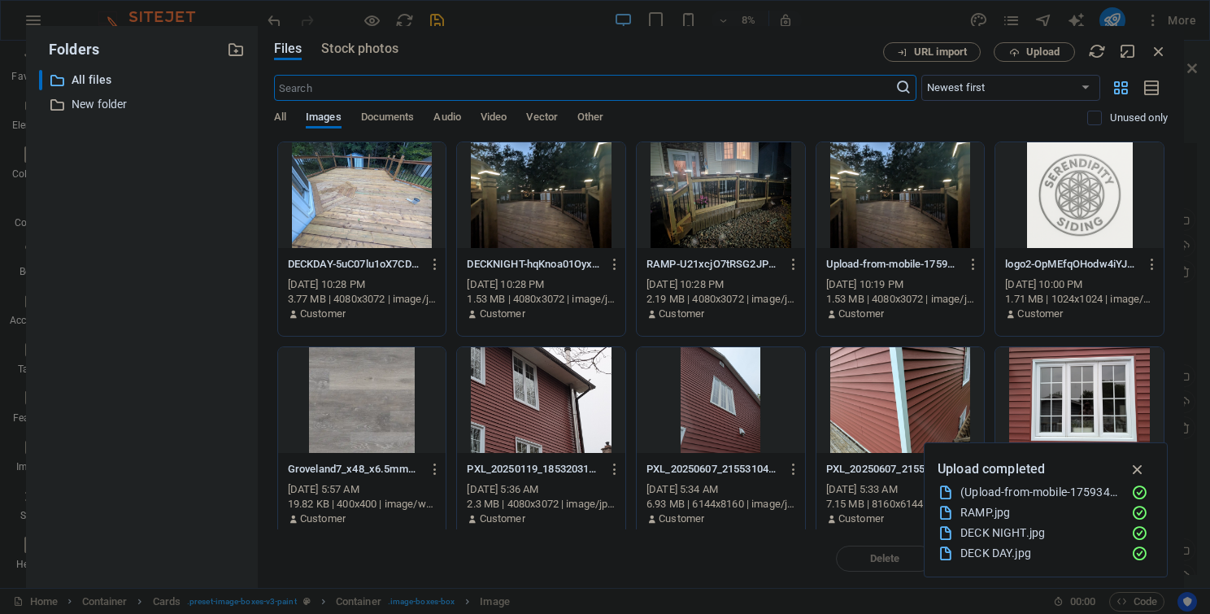
scroll to position [0, 0]
click at [797, 310] on div "RAMP-U21xcjO7tRSG2JPBBowrlw.jpg RAMP-U21xcjO7tRSG2JPBBowrlw.jpg [DATE] 10:28 PM…" at bounding box center [721, 289] width 168 height 83
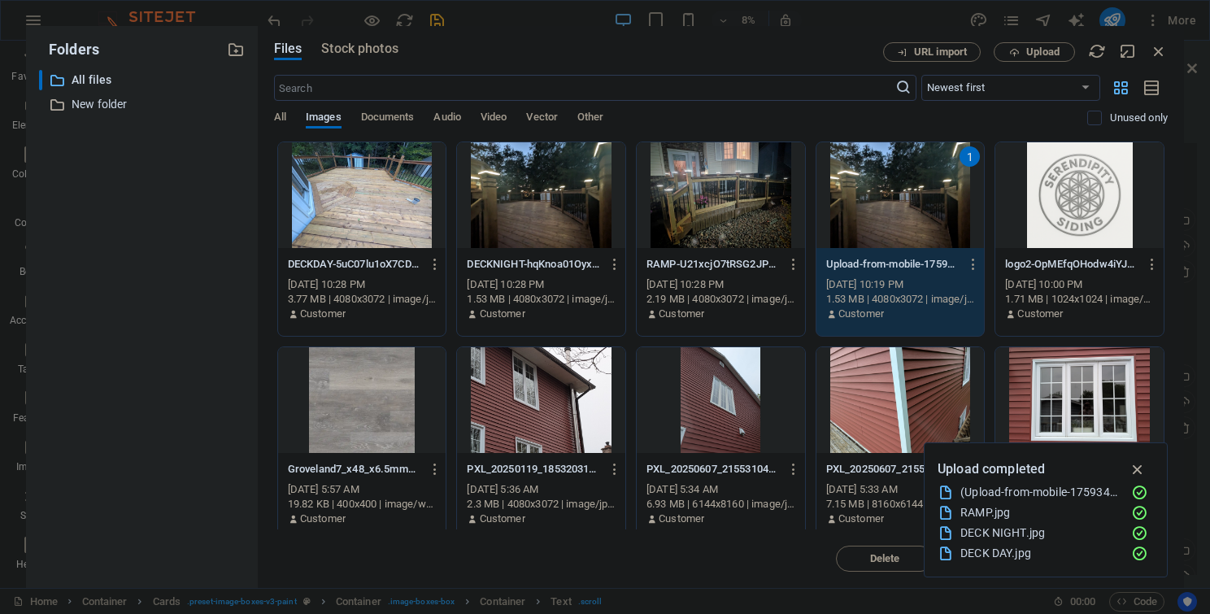
scroll to position [1410, 0]
drag, startPoint x: 1167, startPoint y: 243, endPoint x: 1171, endPoint y: 273, distance: 30.3
click at [1171, 273] on div "Files Stock photos URL import Upload ​ Newest first Oldest first Name (A-Z) Nam…" at bounding box center [721, 307] width 926 height 562
drag, startPoint x: 1162, startPoint y: 267, endPoint x: 1180, endPoint y: 377, distance: 112.0
click at [1180, 377] on div "Files Stock photos URL import Upload ​ Newest first Oldest first Name (A-Z) Nam…" at bounding box center [721, 307] width 926 height 562
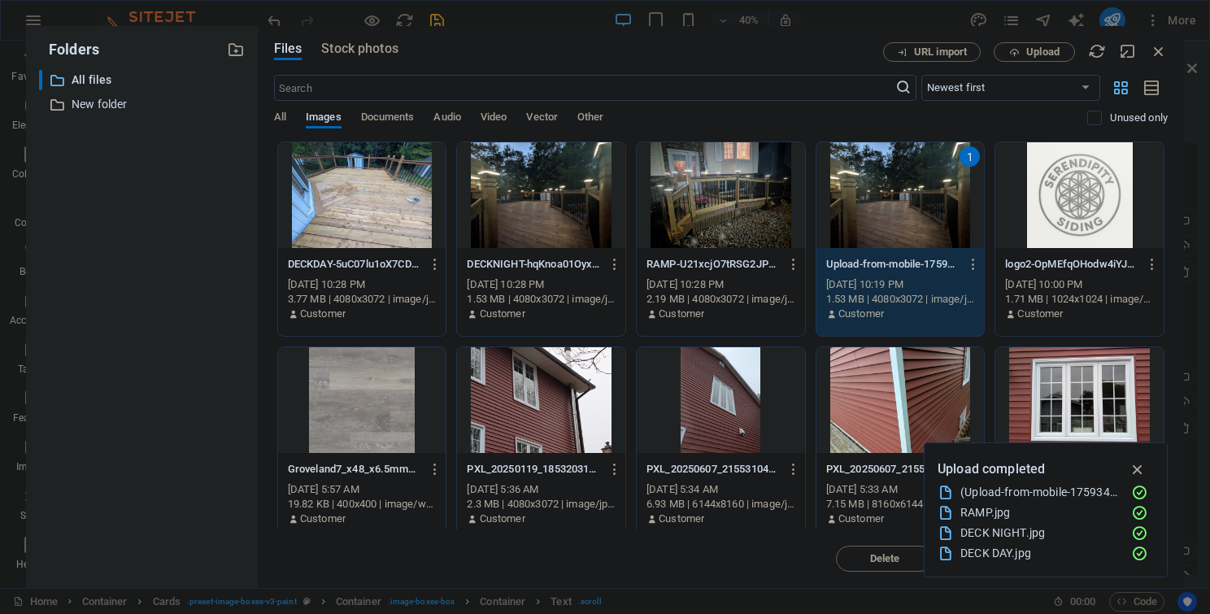
click at [1160, 416] on div "PXL_20250607_215527331-eWAeI0238McnP5UGsNvLbg.jpg PXL_20250607_215527331-eWAeI0…" at bounding box center [1079, 443] width 170 height 195
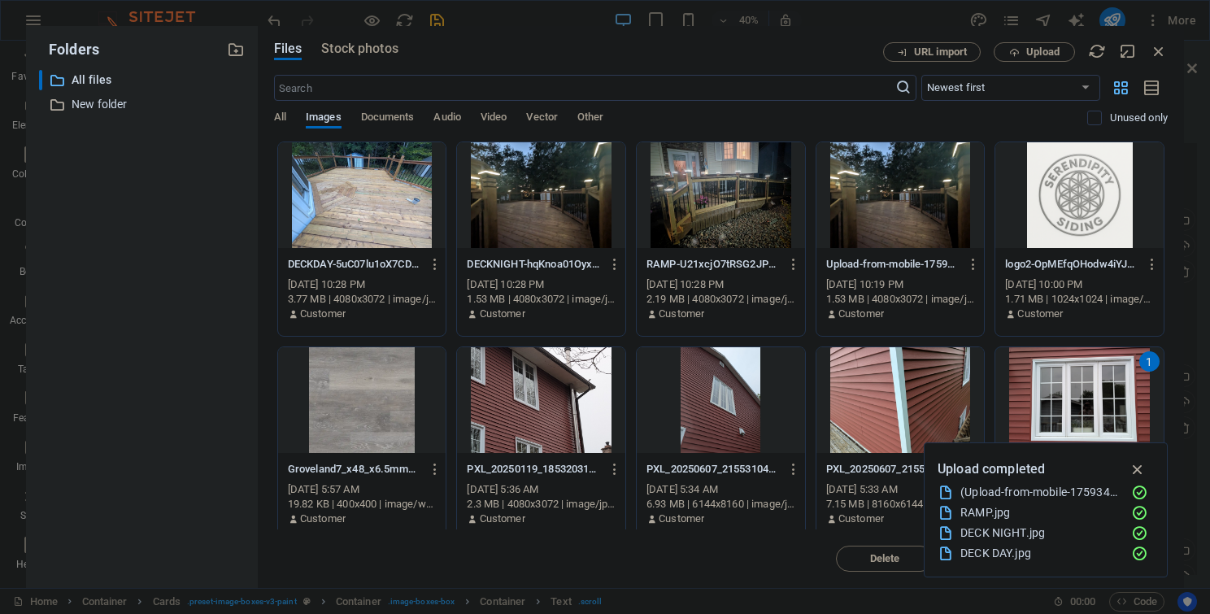
click at [1160, 416] on div "1 PXL_20250607_215527331-eWAeI0238McnP5UGsNvLbg.jpg PXL_20250607_215527331-eWAe…" at bounding box center [1079, 443] width 170 height 195
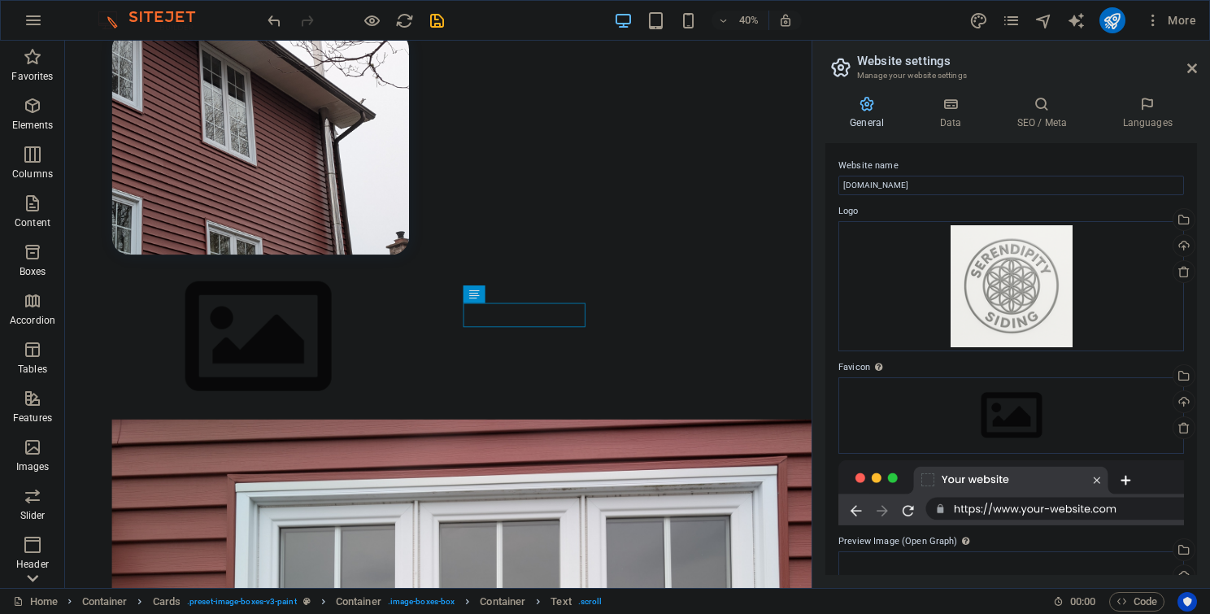
scroll to position [1758, 0]
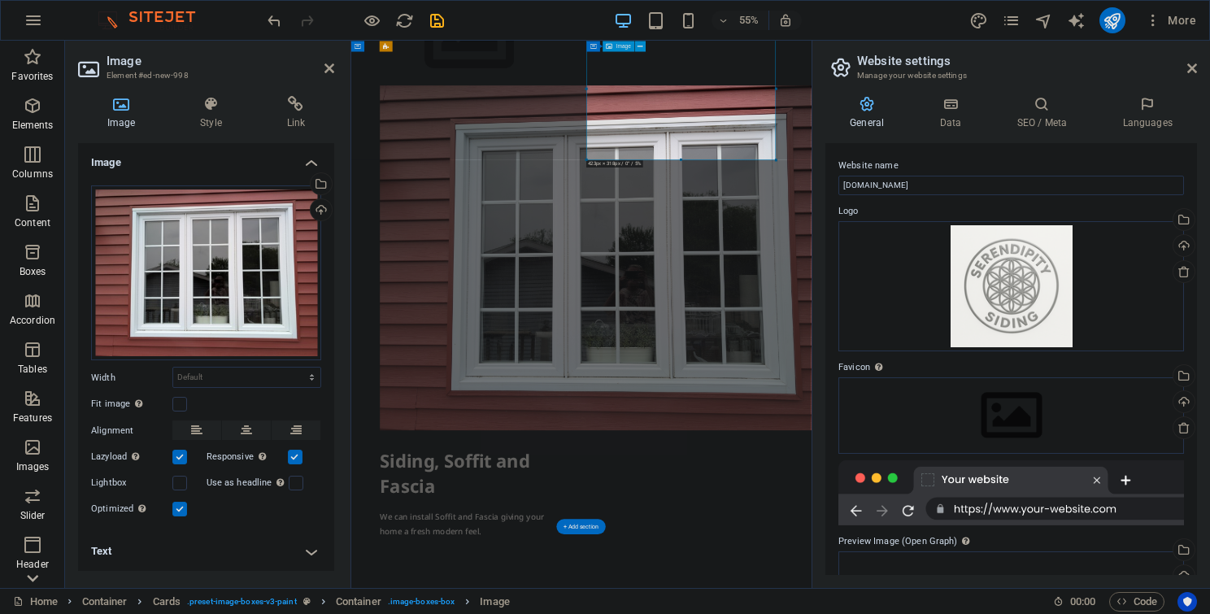
scroll to position [1766, 0]
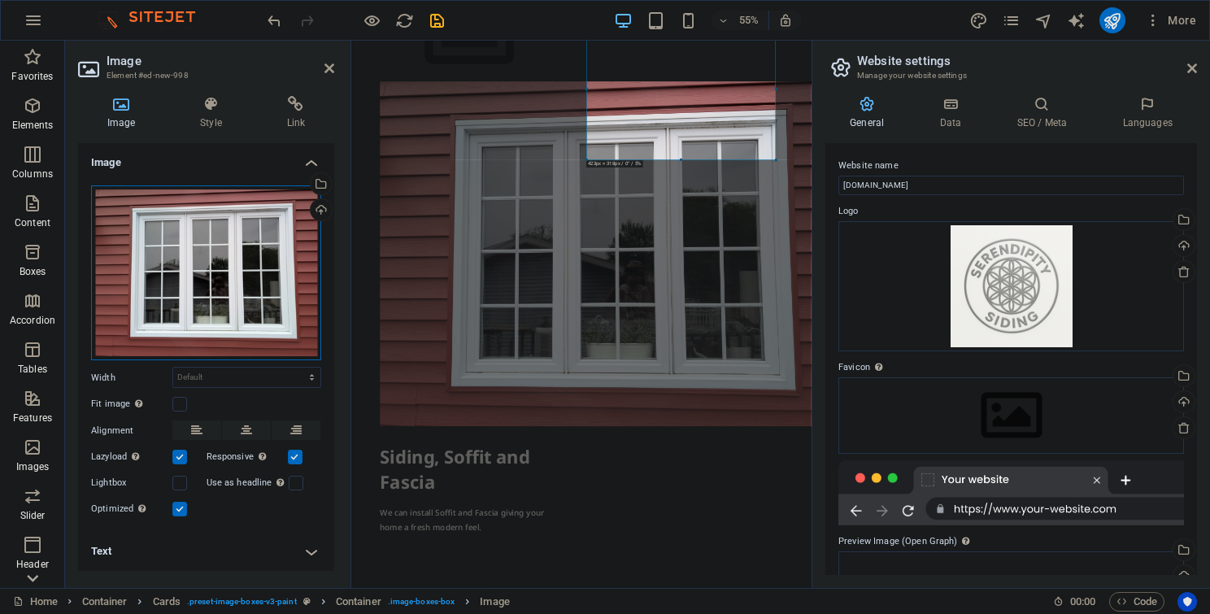
click at [241, 213] on div "Drag files here, click to choose files or select files from Files or our free s…" at bounding box center [206, 272] width 230 height 175
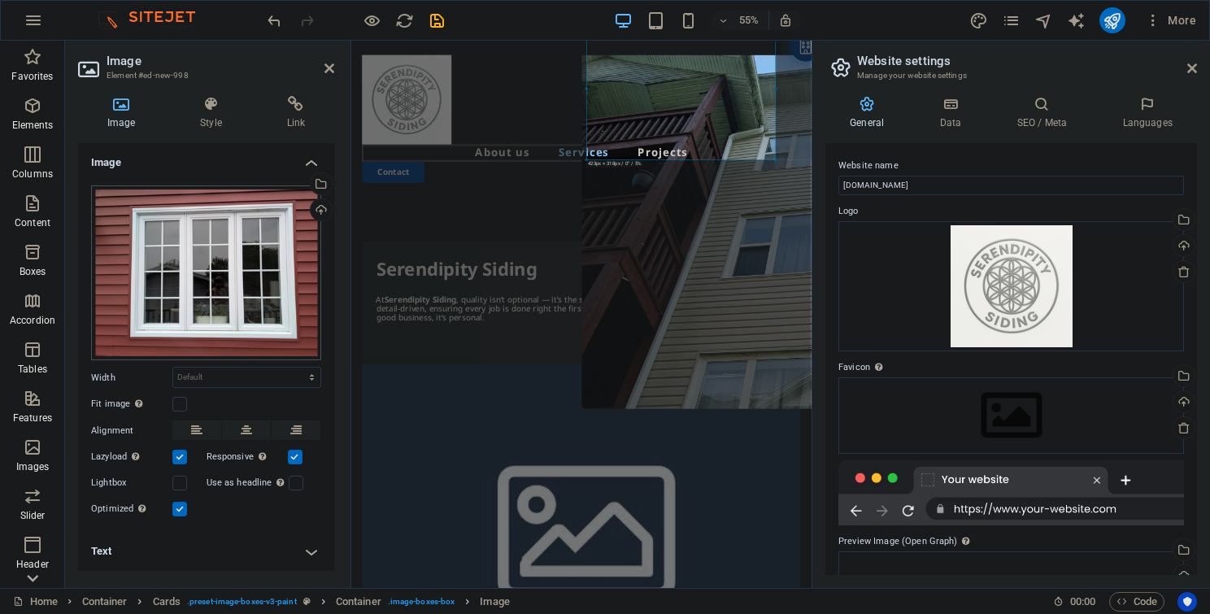
click at [241, 213] on body "[DOMAIN_NAME] Home Favorites Elements Columns Content Boxes Accordion Tables Fe…" at bounding box center [605, 307] width 1210 height 614
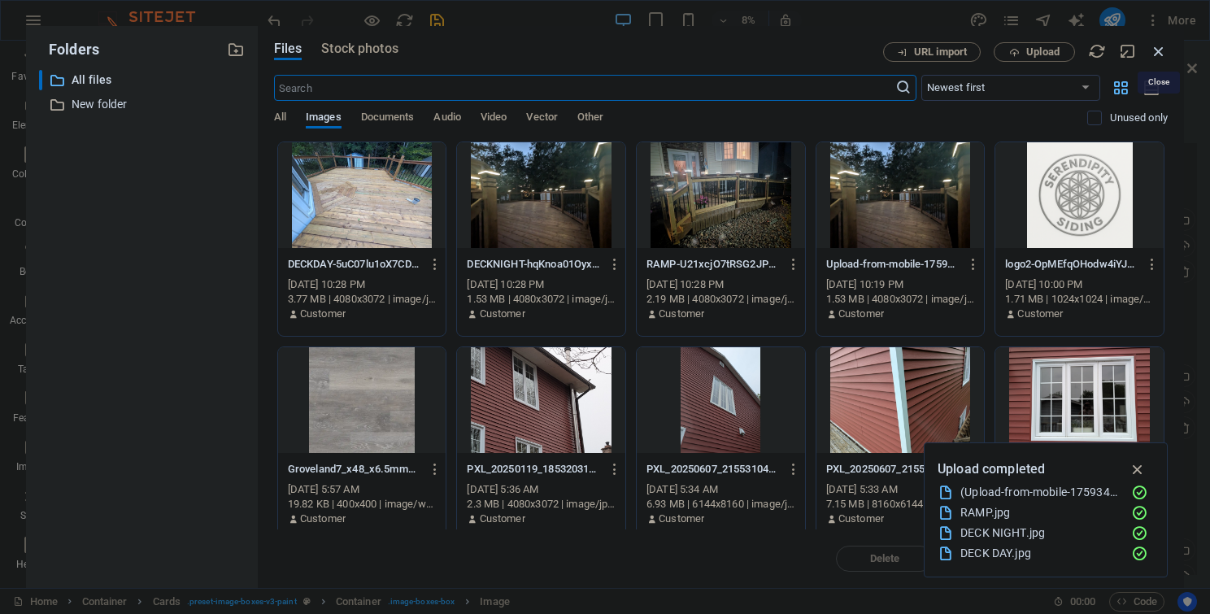
click at [1152, 54] on icon "button" at bounding box center [1158, 51] width 18 height 18
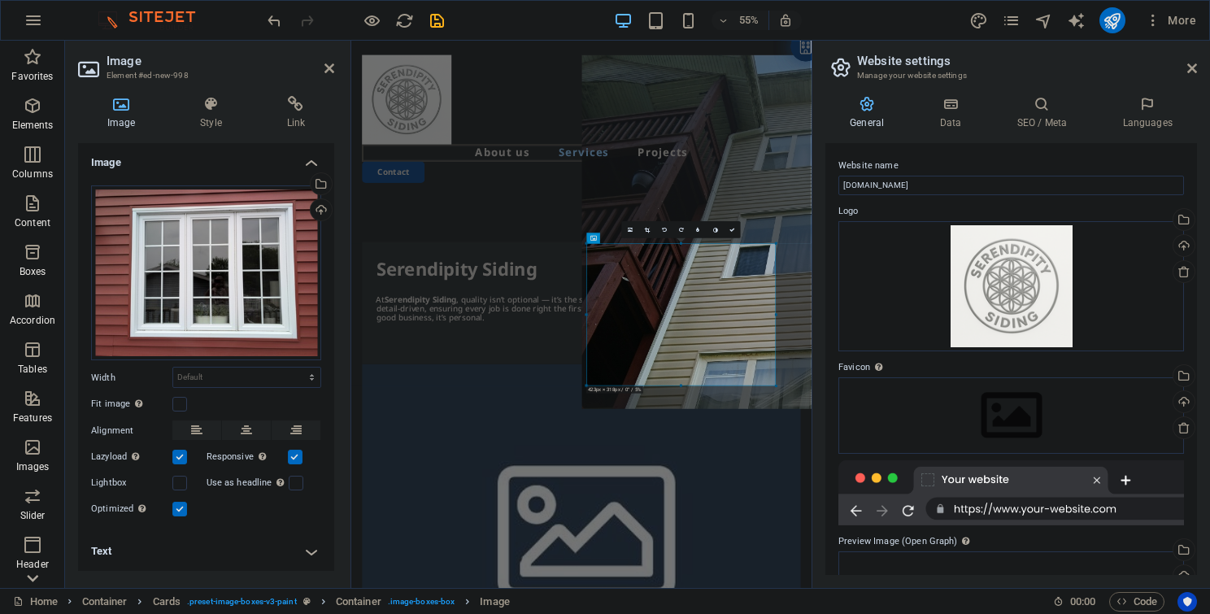
scroll to position [1355, 0]
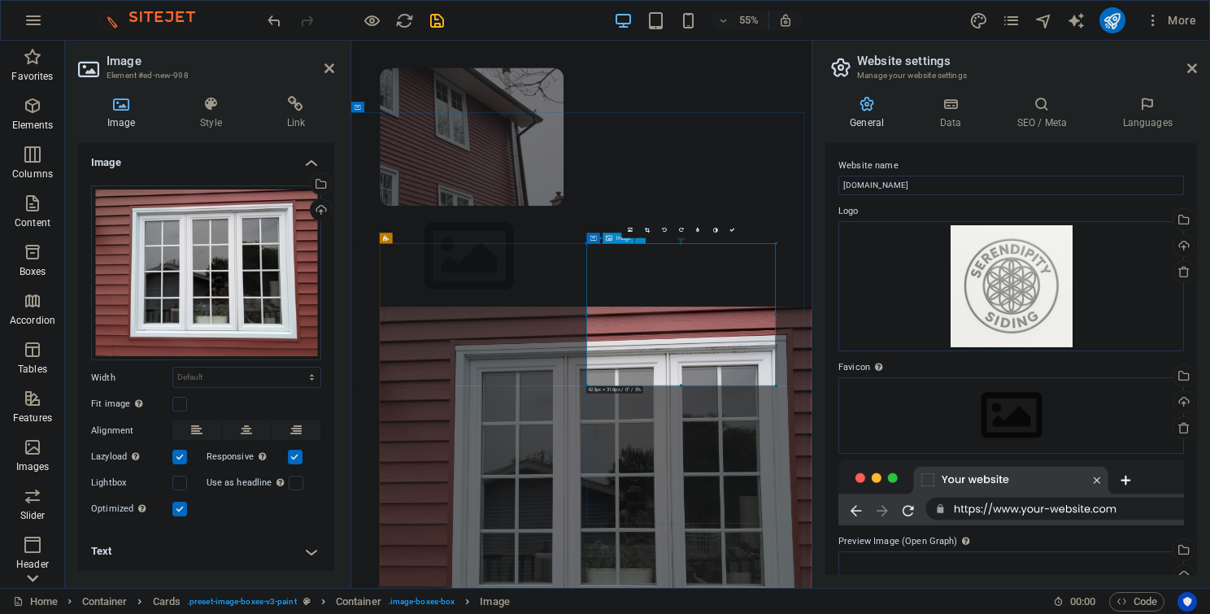
click at [163, 259] on div "Drag files here, click to choose files or select files from Files or our free s…" at bounding box center [206, 272] width 230 height 175
click at [163, 259] on body "[DOMAIN_NAME] Home Favorites Elements Columns Content Boxes Accordion Tables Fe…" at bounding box center [605, 307] width 1210 height 614
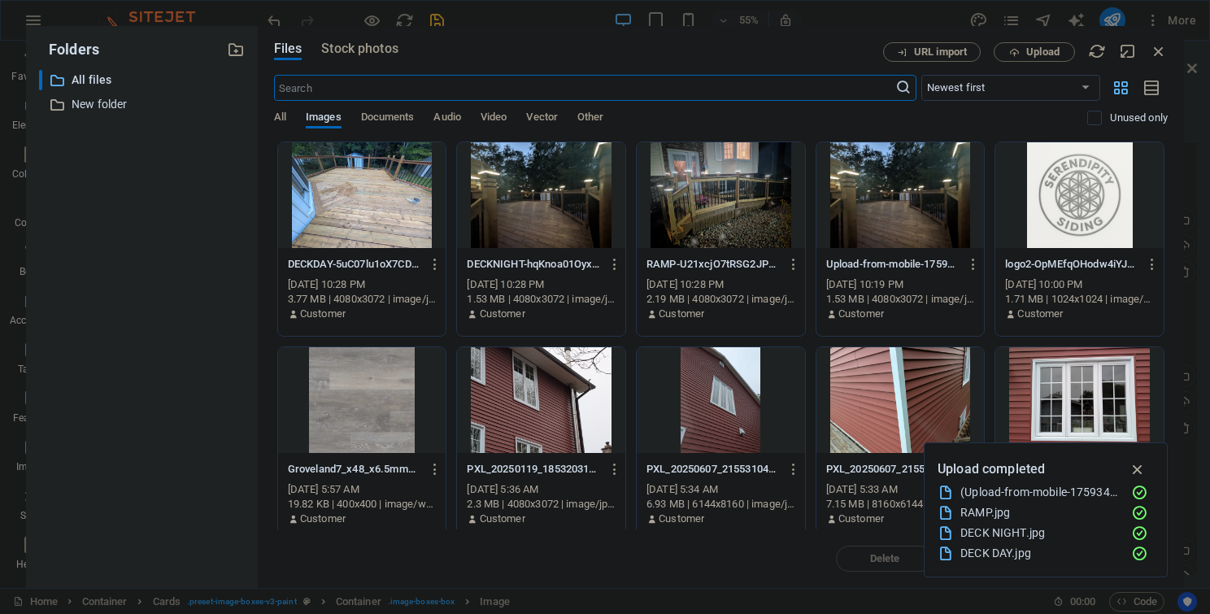
scroll to position [0, 0]
click at [1034, 52] on span "Upload" at bounding box center [1042, 52] width 33 height 10
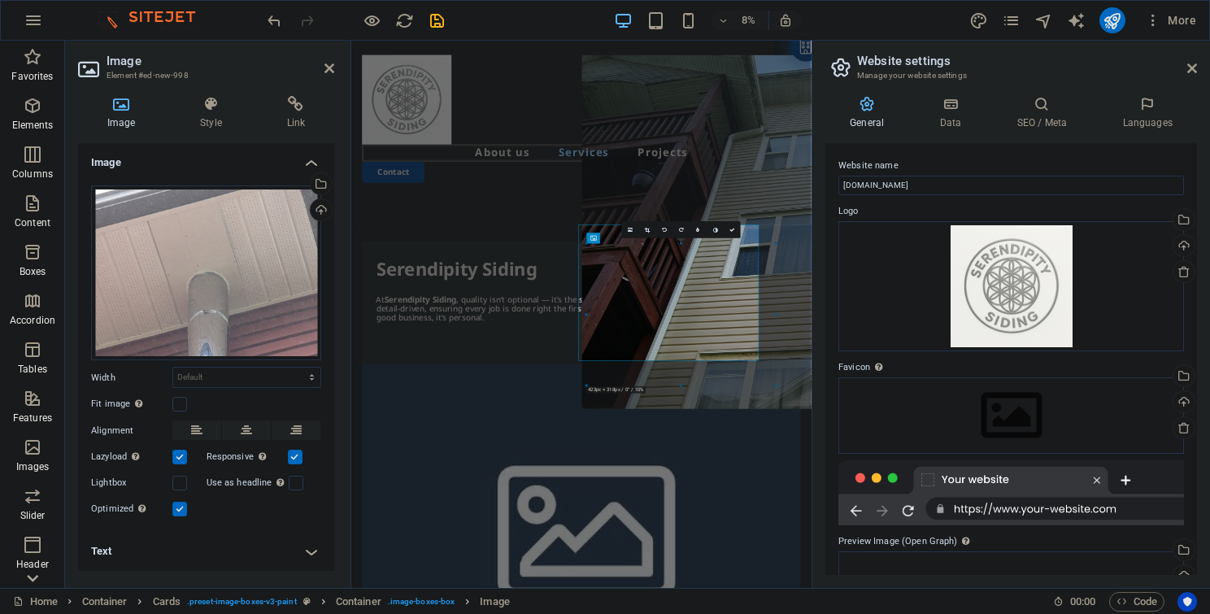
scroll to position [1355, 0]
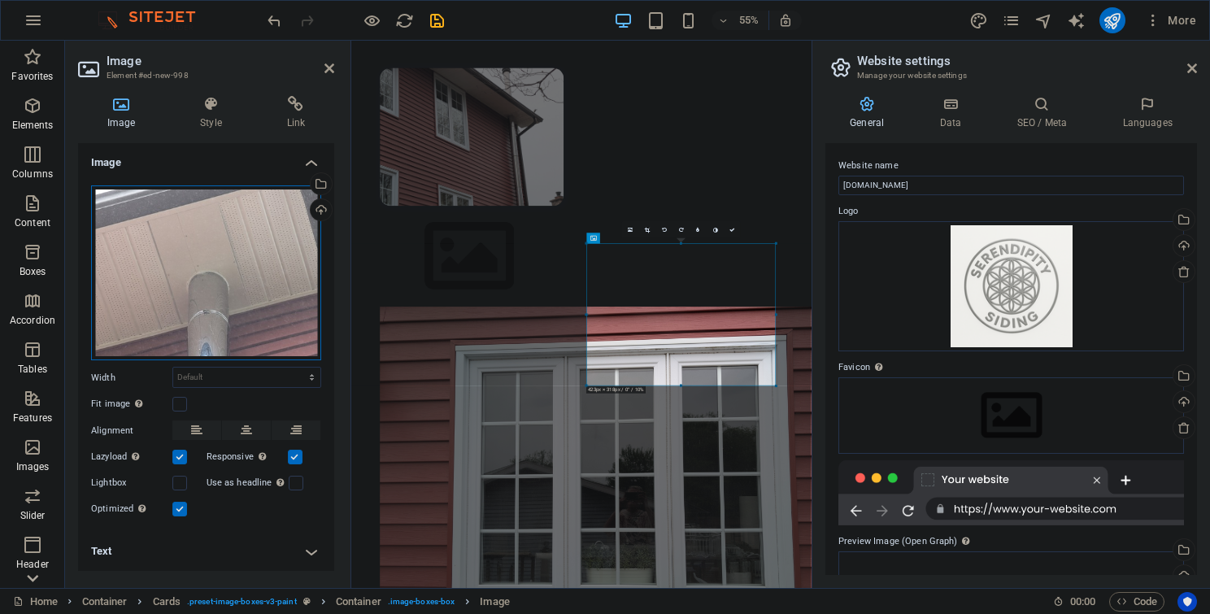
click at [233, 271] on div "Drag files here, click to choose files or select files from Files or our free s…" at bounding box center [206, 272] width 230 height 175
click at [233, 271] on body "[DOMAIN_NAME] Home Favorites Elements Columns Content Boxes Accordion Tables Fe…" at bounding box center [605, 307] width 1210 height 614
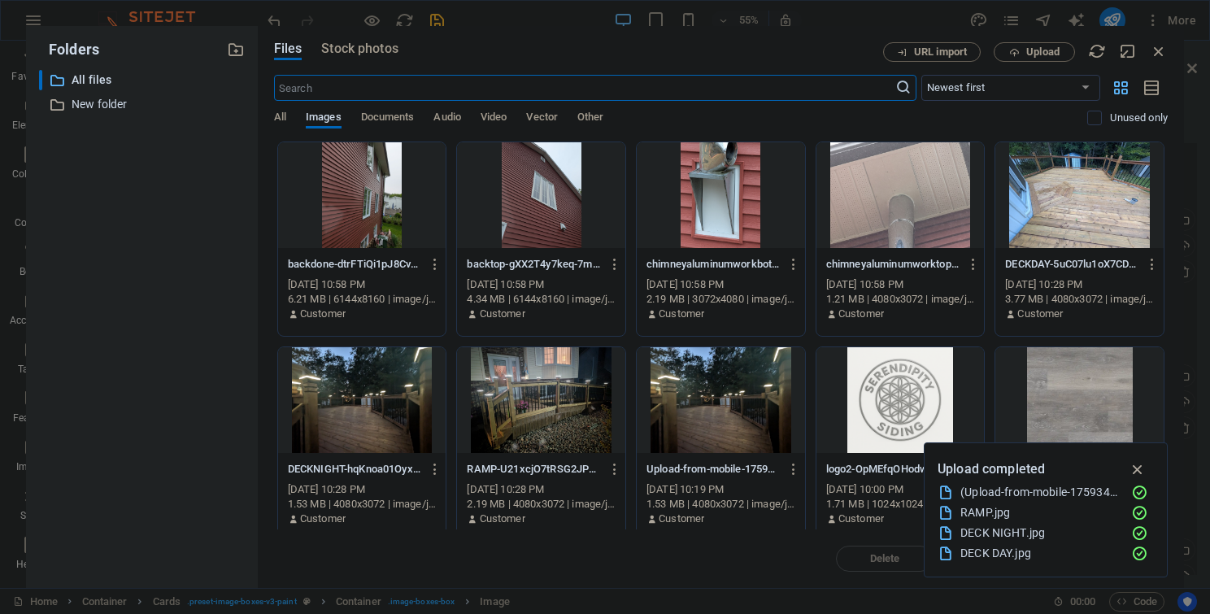
scroll to position [0, 0]
click at [711, 202] on div at bounding box center [721, 195] width 168 height 106
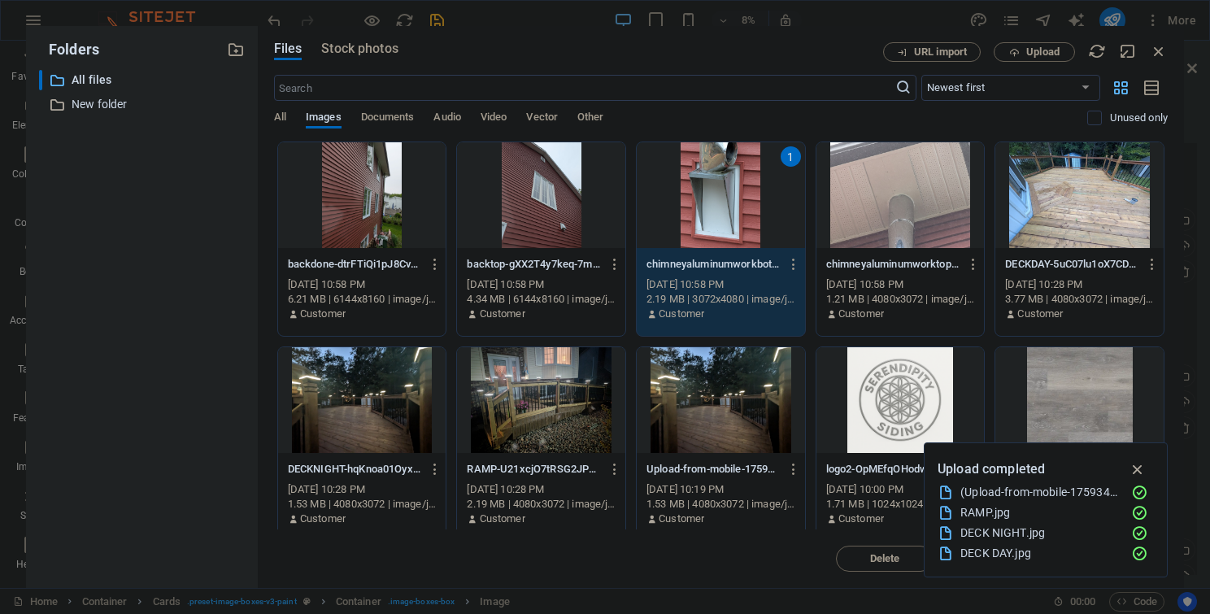
click at [711, 202] on div "1" at bounding box center [721, 195] width 168 height 106
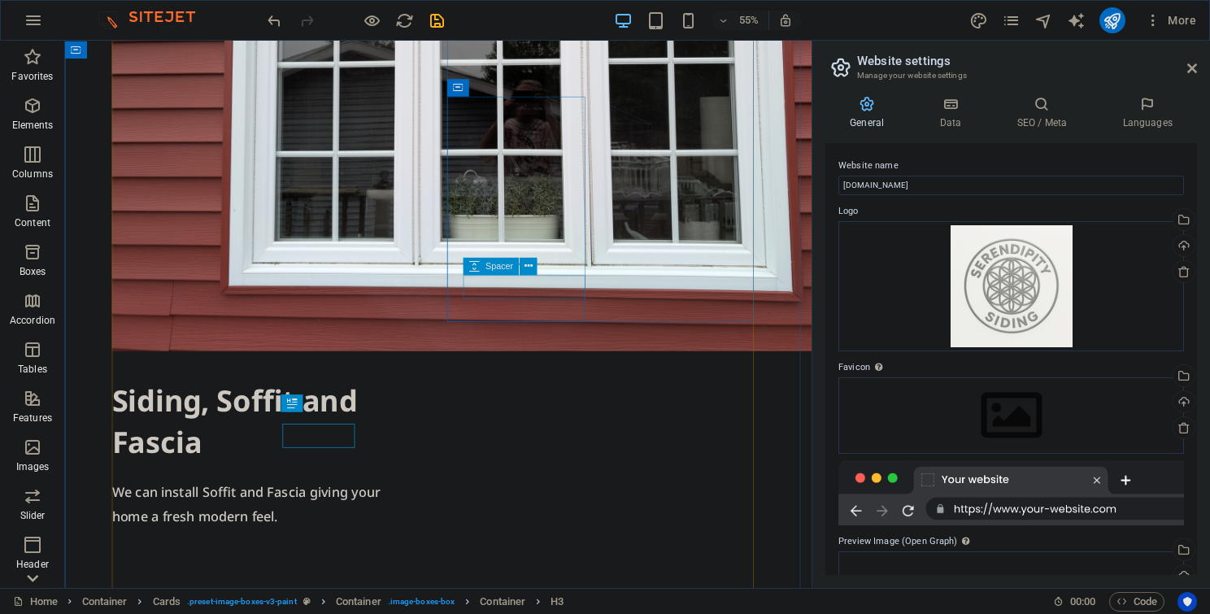
scroll to position [2105, 0]
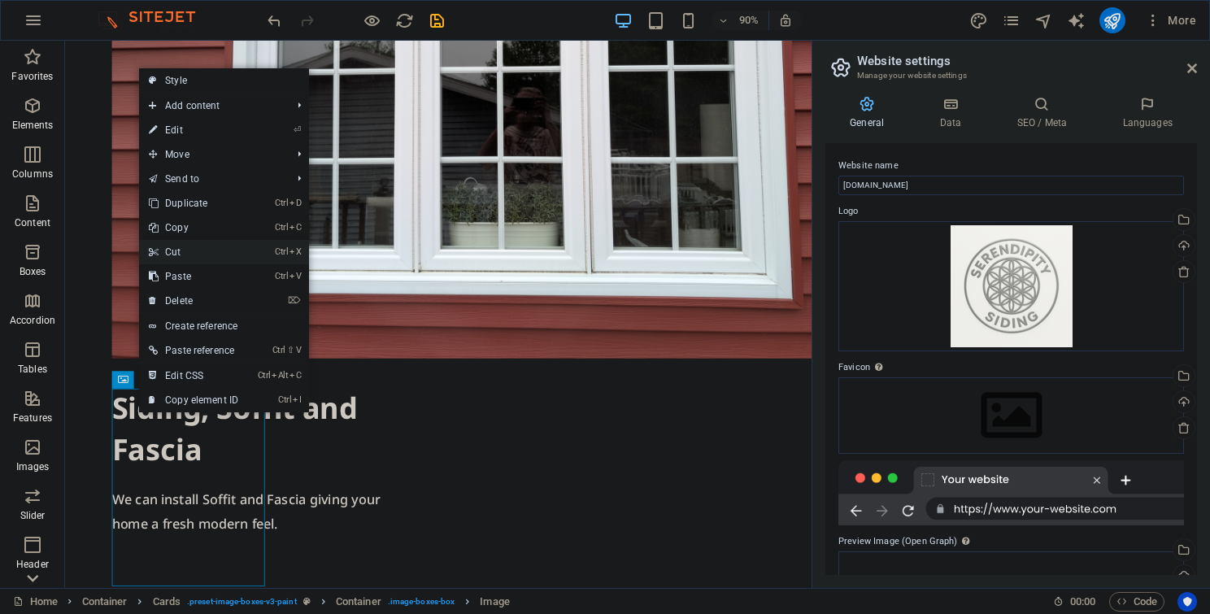
click at [177, 254] on link "Ctrl X Cut" at bounding box center [193, 252] width 109 height 24
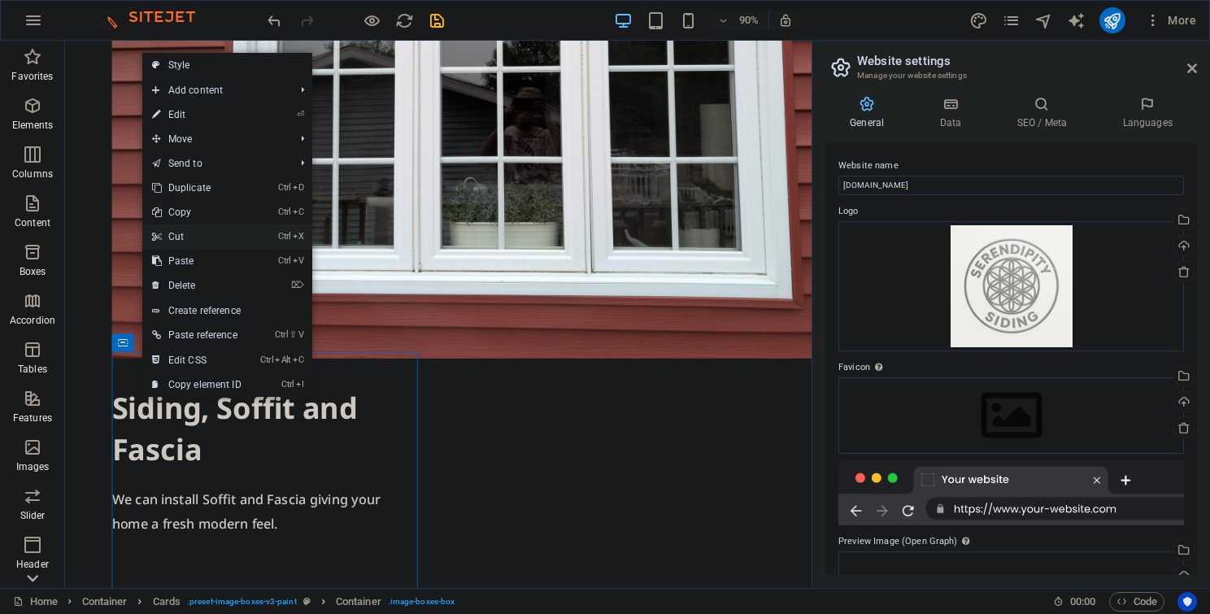
click at [174, 240] on link "Ctrl X Cut" at bounding box center [196, 236] width 109 height 24
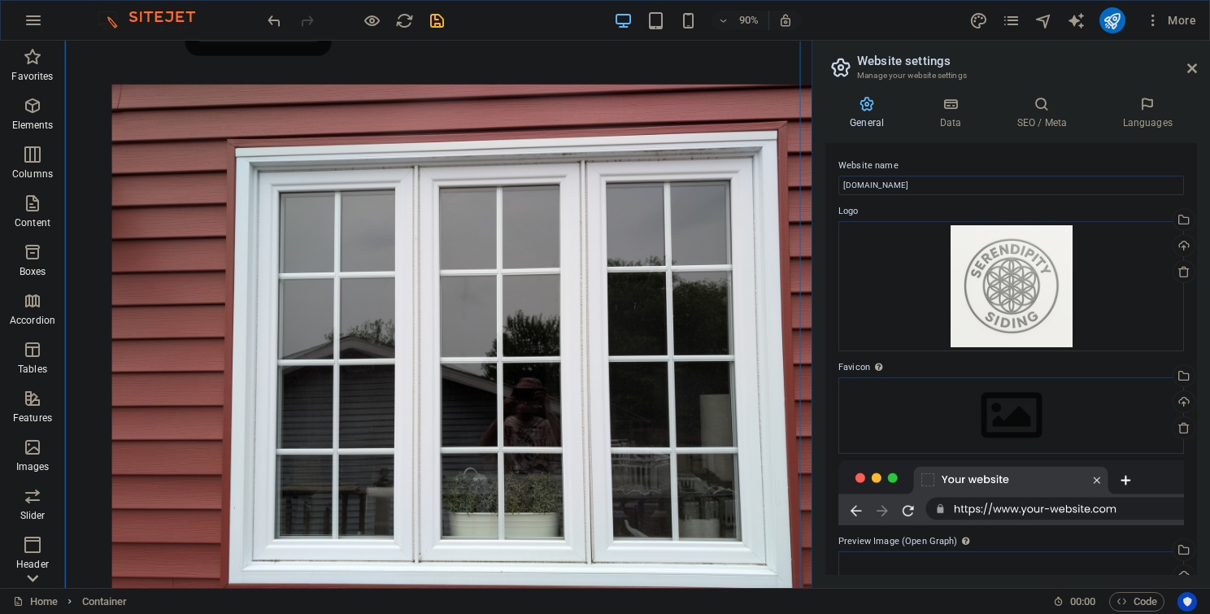
scroll to position [1827, 0]
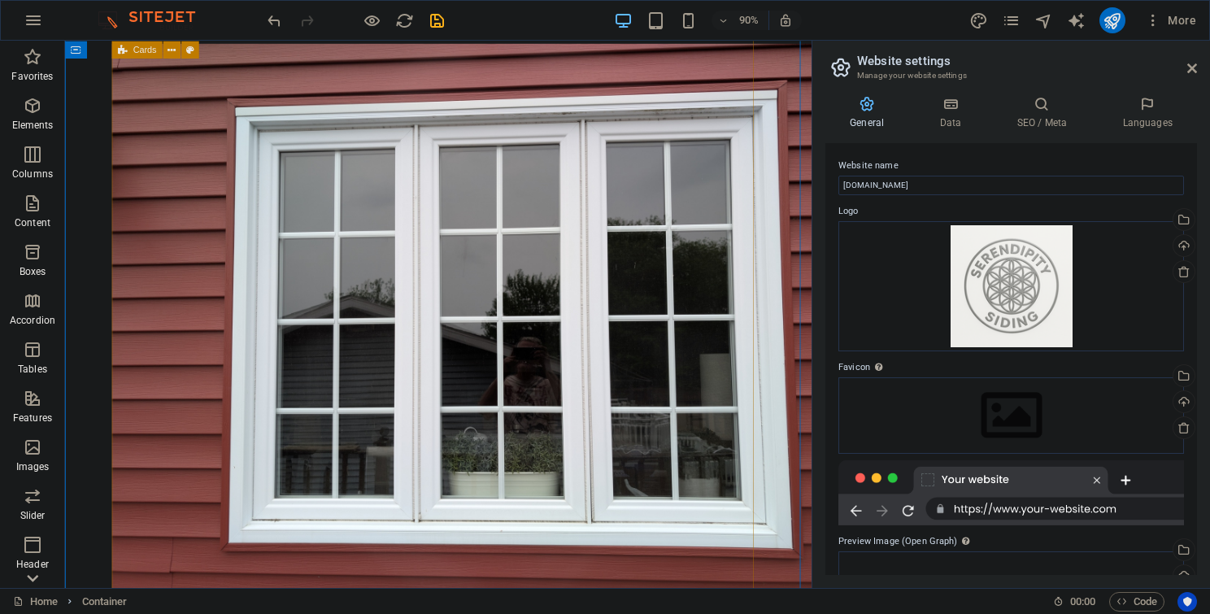
drag, startPoint x: 524, startPoint y: 335, endPoint x: 482, endPoint y: 628, distance: 296.4
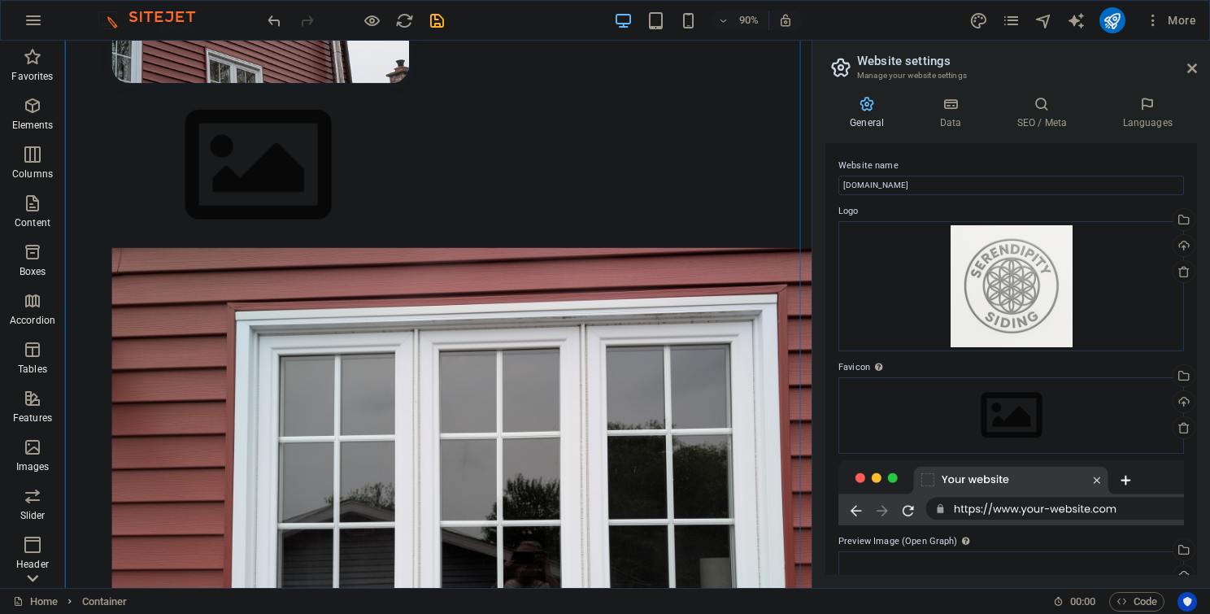
scroll to position [1566, 0]
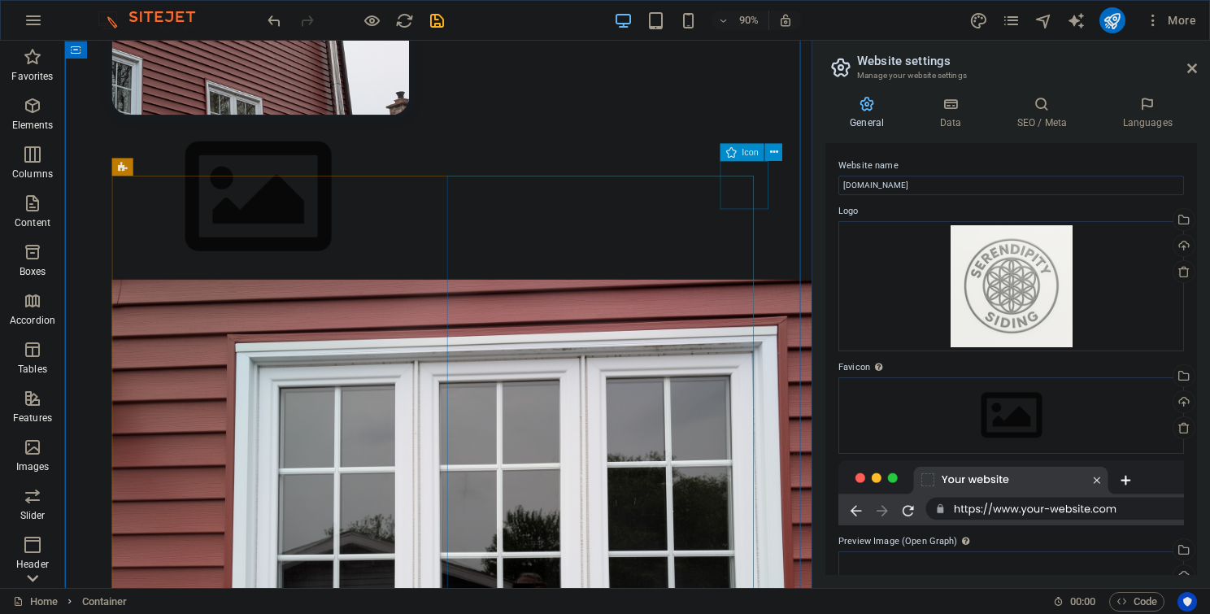
click at [771, 153] on icon at bounding box center [774, 151] width 8 height 15
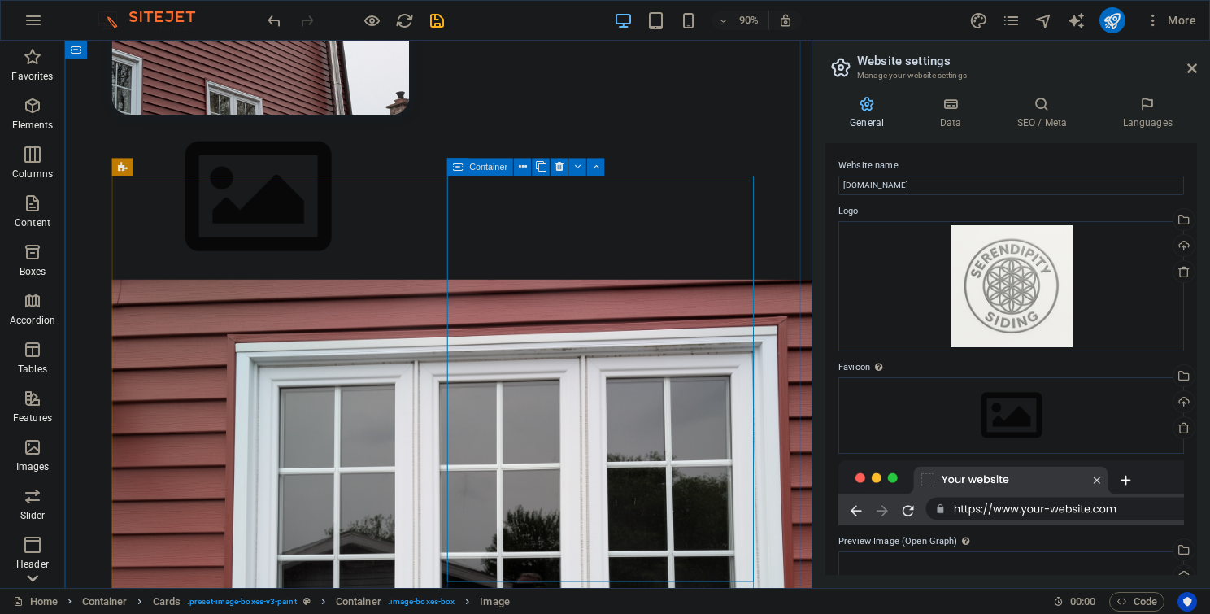
click at [462, 170] on icon at bounding box center [458, 167] width 11 height 18
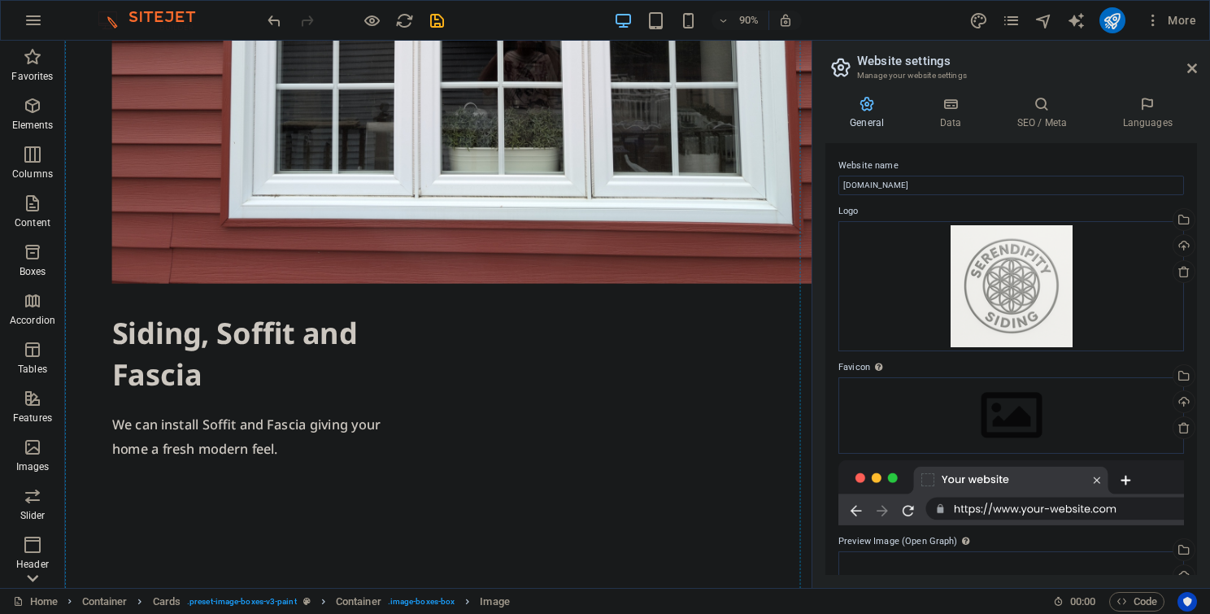
scroll to position [2188, 0]
drag, startPoint x: 649, startPoint y: 237, endPoint x: 578, endPoint y: 400, distance: 177.3
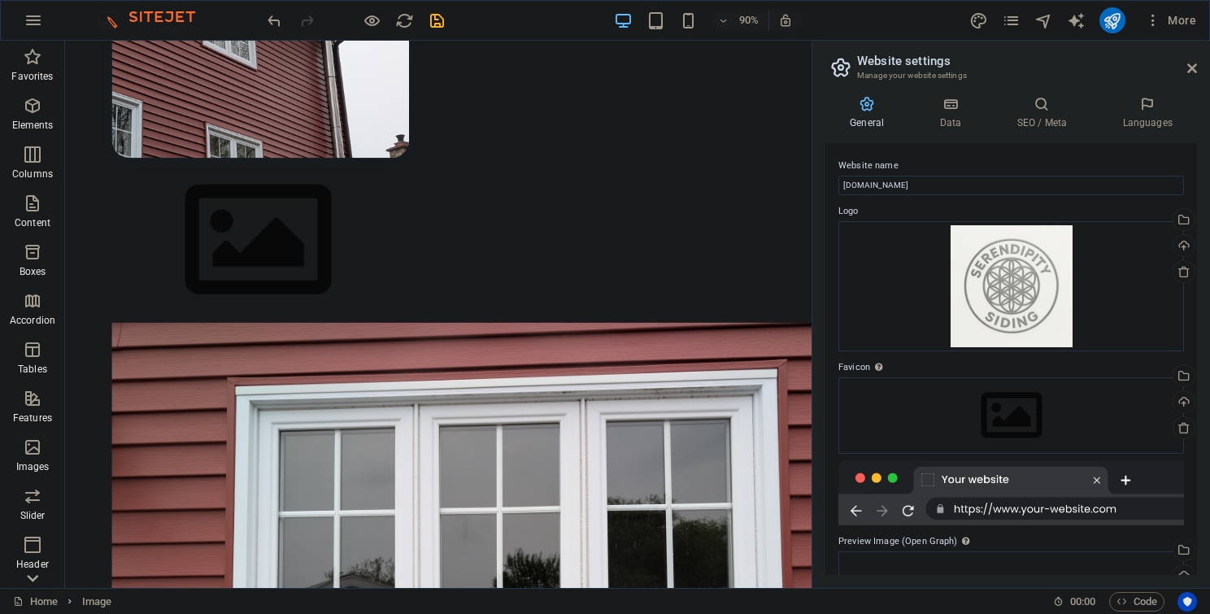
scroll to position [1526, 0]
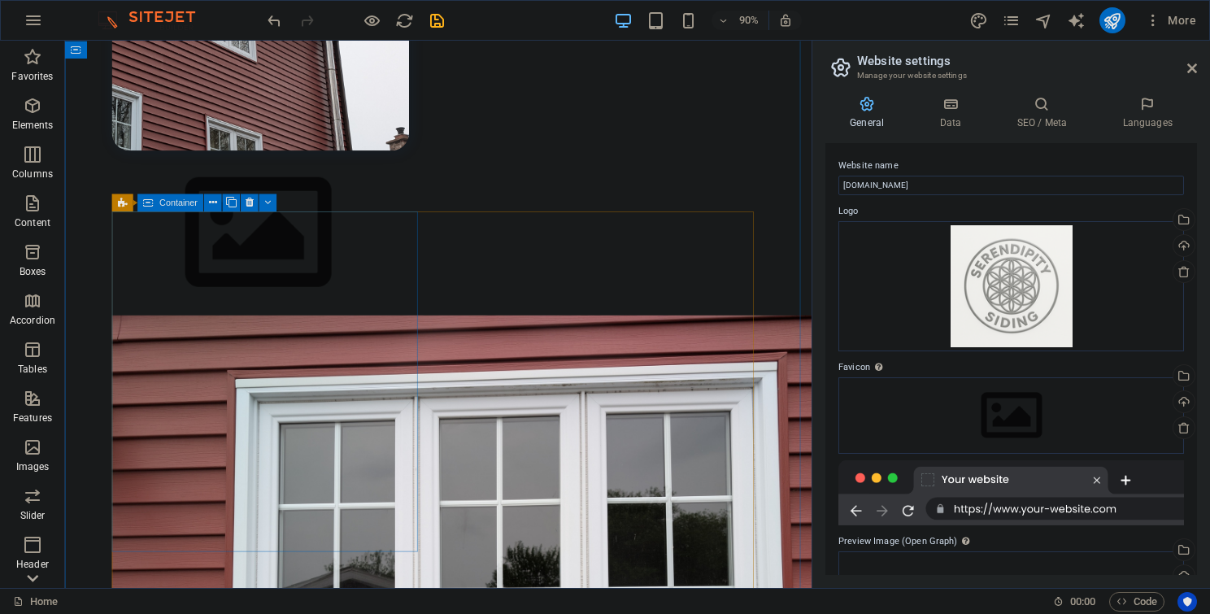
click at [157, 202] on div "Container" at bounding box center [170, 202] width 66 height 18
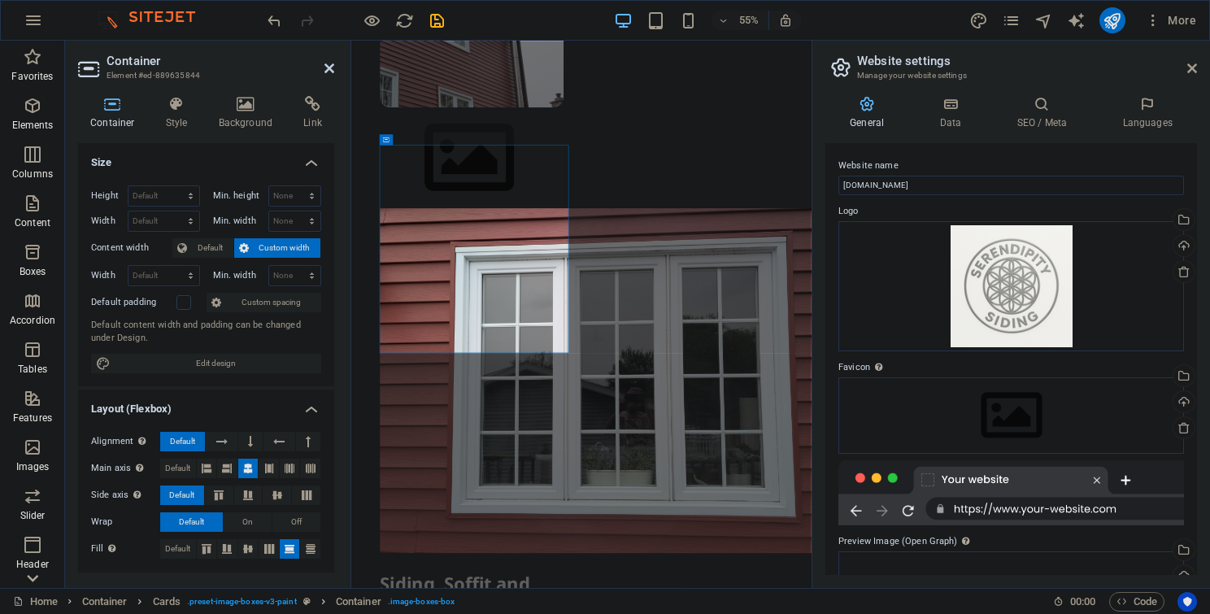
click at [326, 68] on icon at bounding box center [329, 68] width 10 height 13
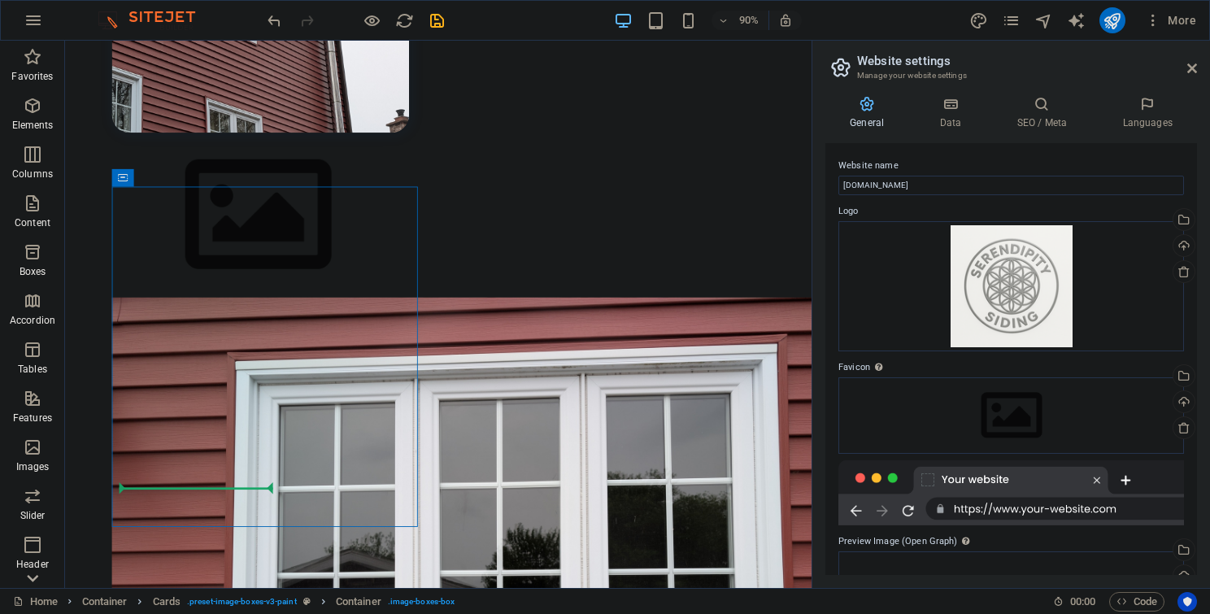
scroll to position [1561, 0]
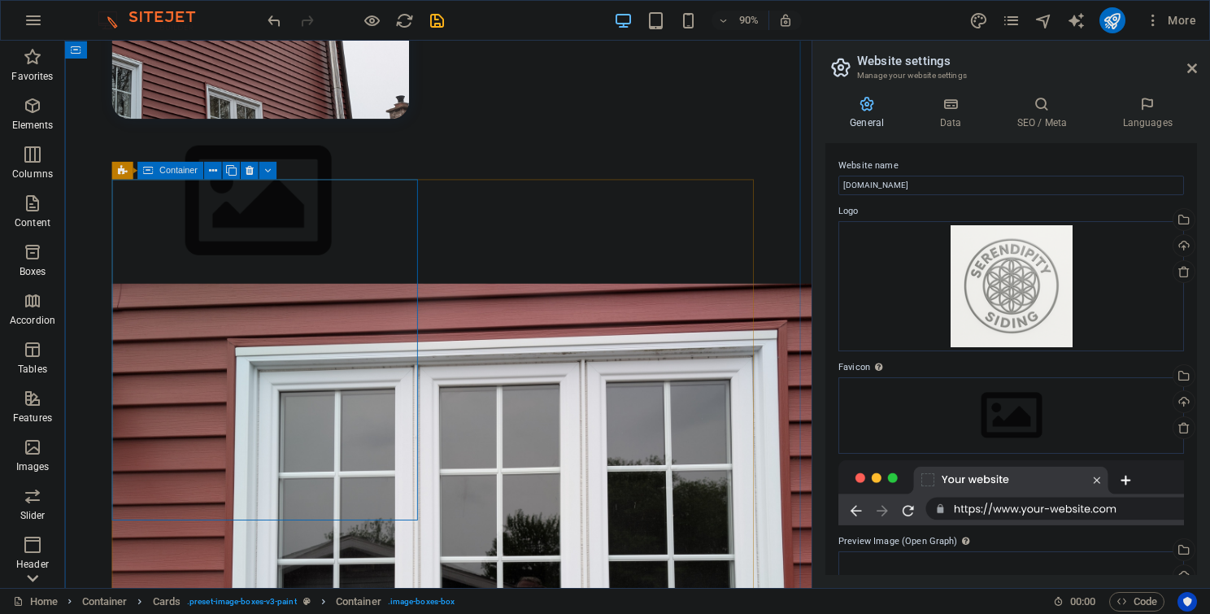
drag, startPoint x: 226, startPoint y: 246, endPoint x: 209, endPoint y: 402, distance: 157.0
drag, startPoint x: 222, startPoint y: 210, endPoint x: 157, endPoint y: 254, distance: 78.5
click at [150, 175] on icon at bounding box center [148, 171] width 11 height 18
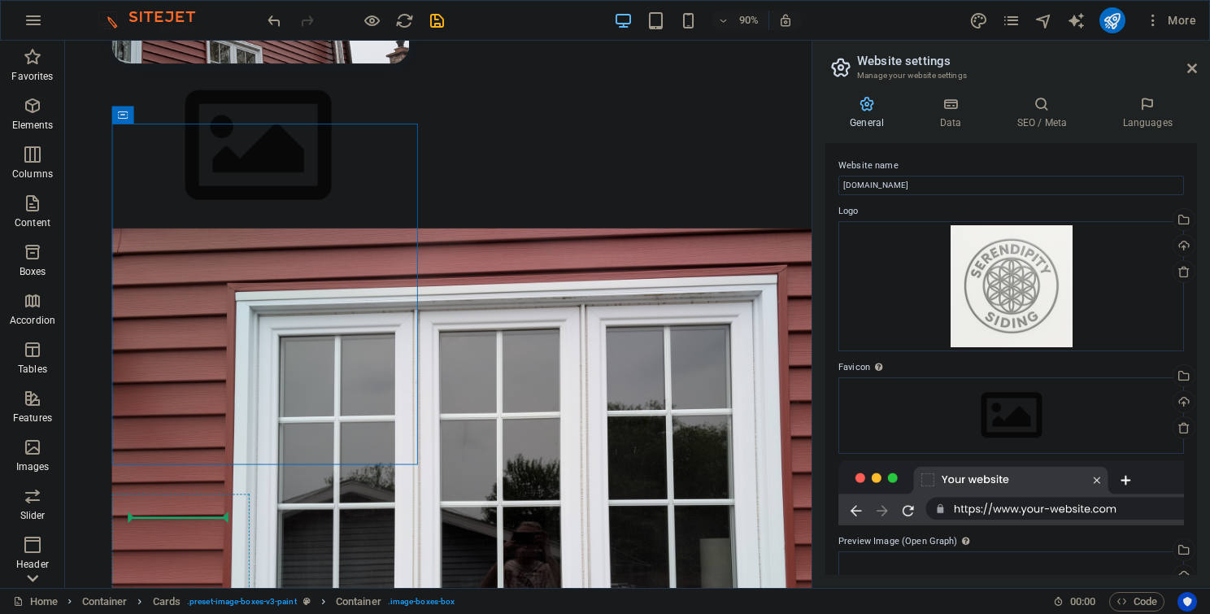
scroll to position [1644, 0]
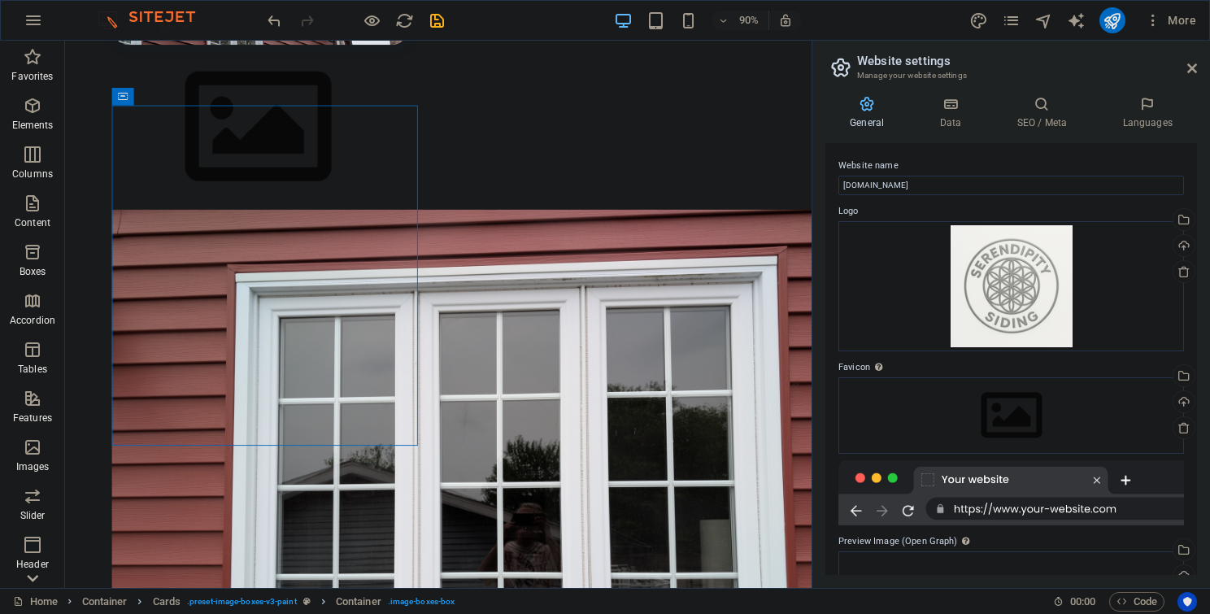
drag, startPoint x: 215, startPoint y: 215, endPoint x: 229, endPoint y: 504, distance: 288.9
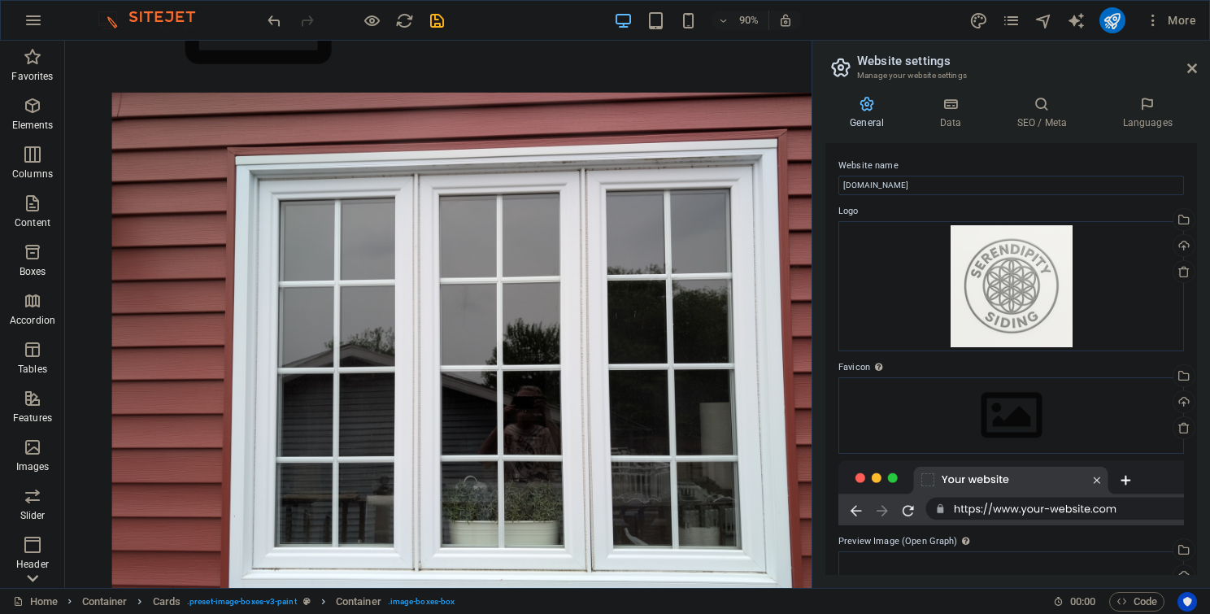
scroll to position [1837, 0]
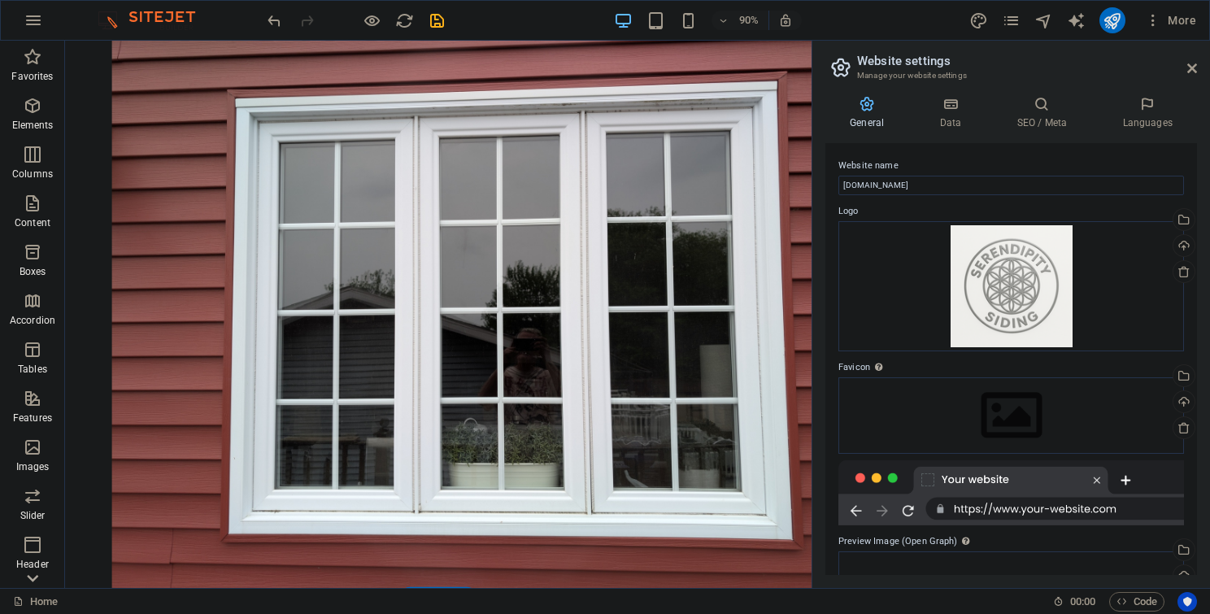
drag, startPoint x: 536, startPoint y: 141, endPoint x: 308, endPoint y: 398, distance: 343.2
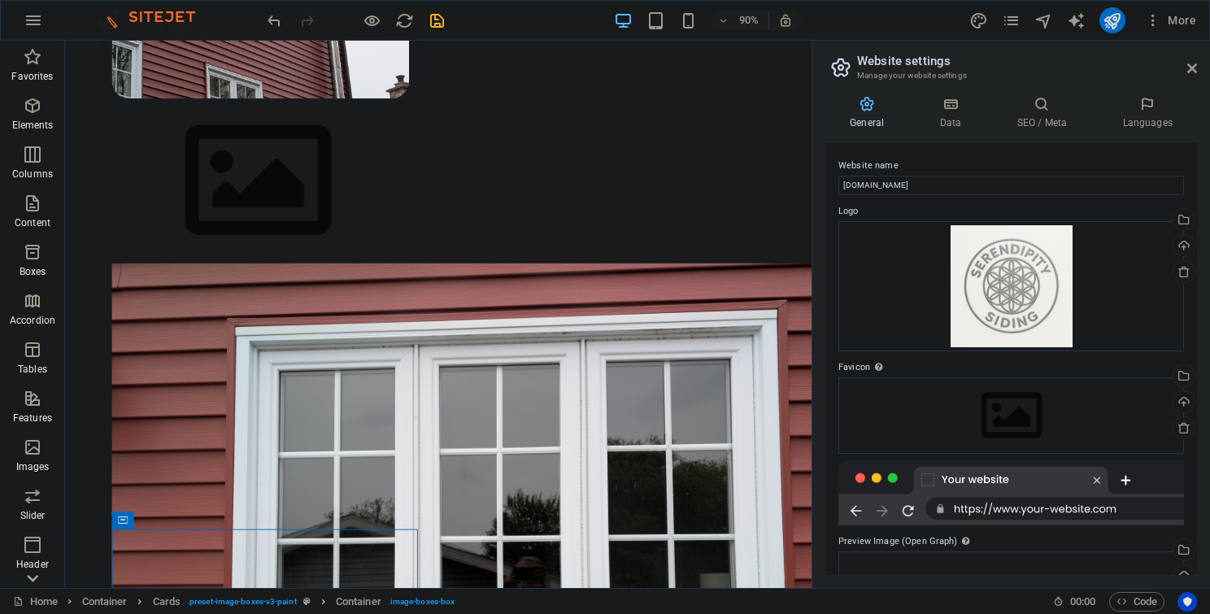
scroll to position [1601, 0]
